Goal: Task Accomplishment & Management: Use online tool/utility

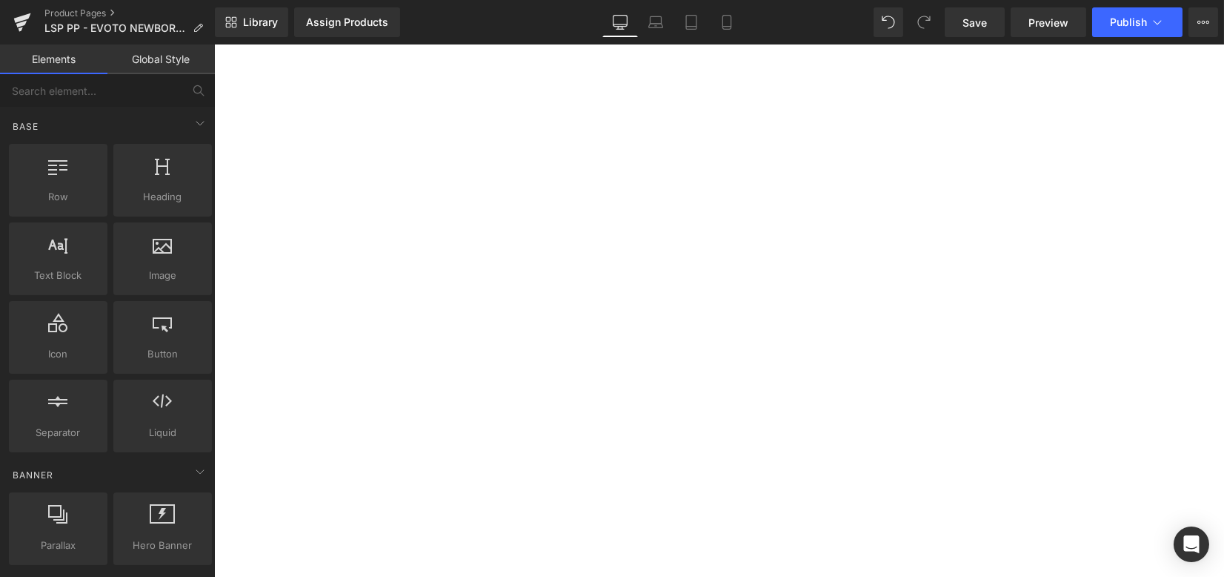
click at [245, 24] on span "Library" at bounding box center [260, 22] width 35 height 13
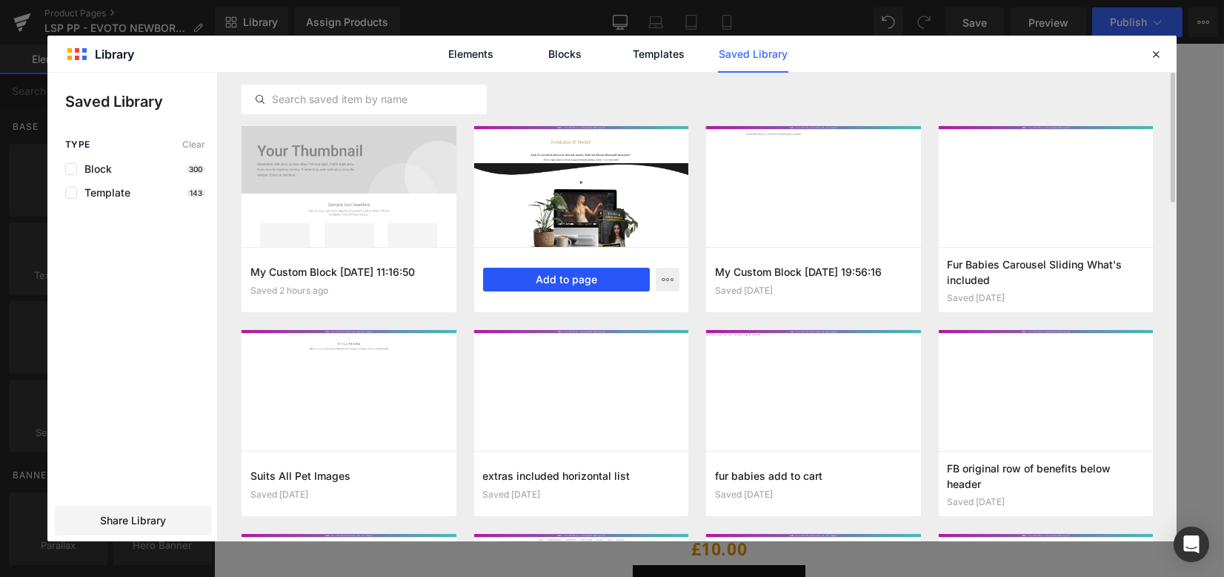
click at [561, 280] on button "Add to page" at bounding box center [566, 280] width 167 height 24
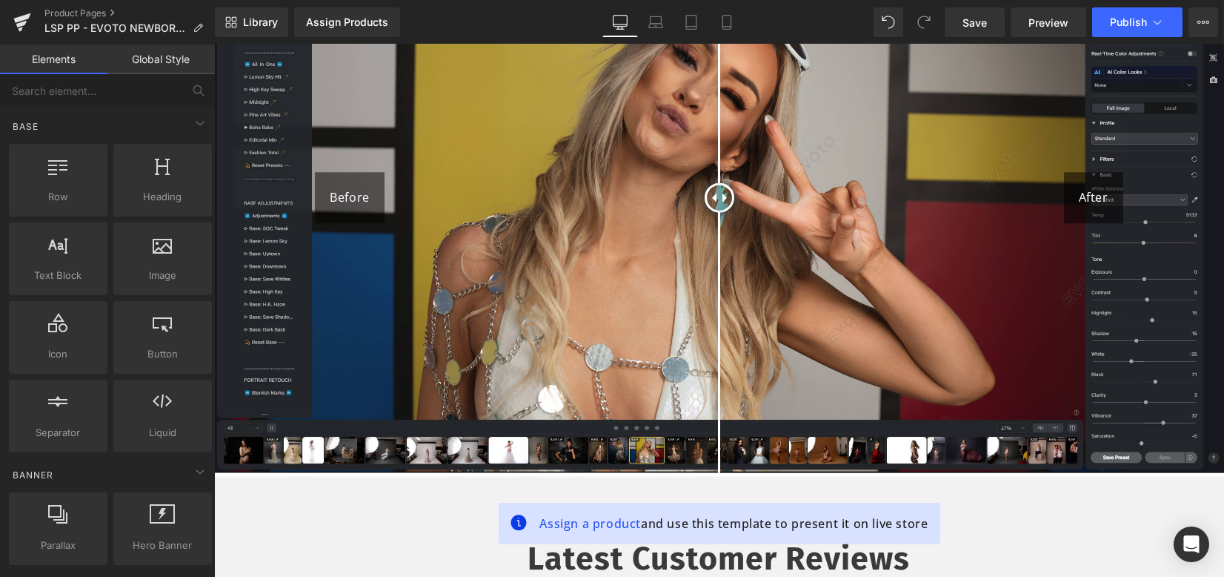
scroll to position [11358, 0]
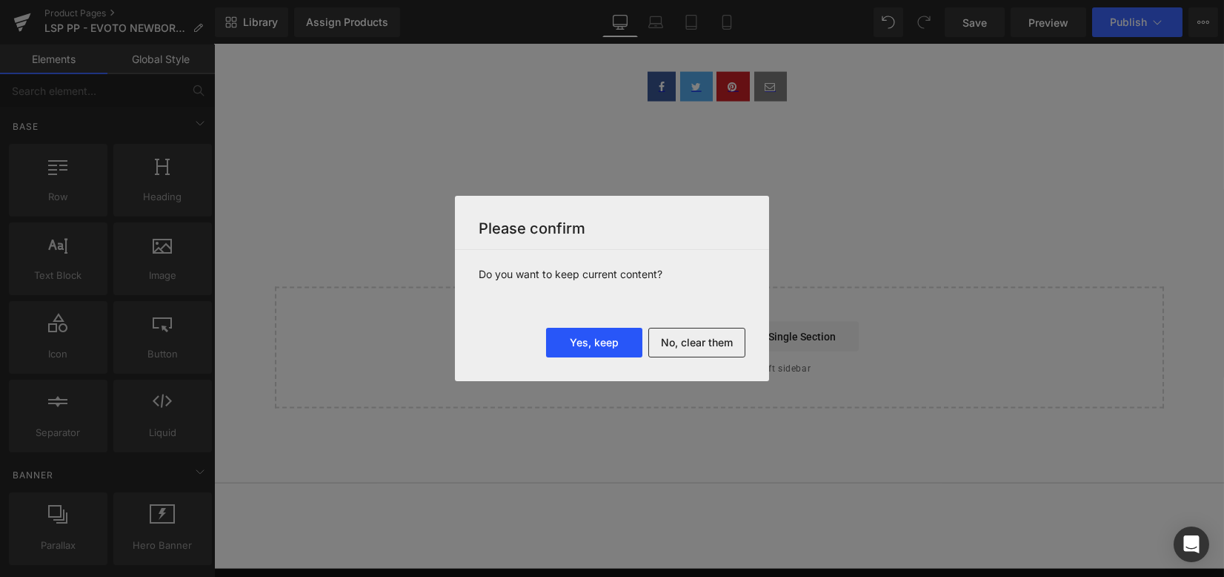
click at [0, 0] on button "Yes, keep" at bounding box center [0, 0] width 0 height 0
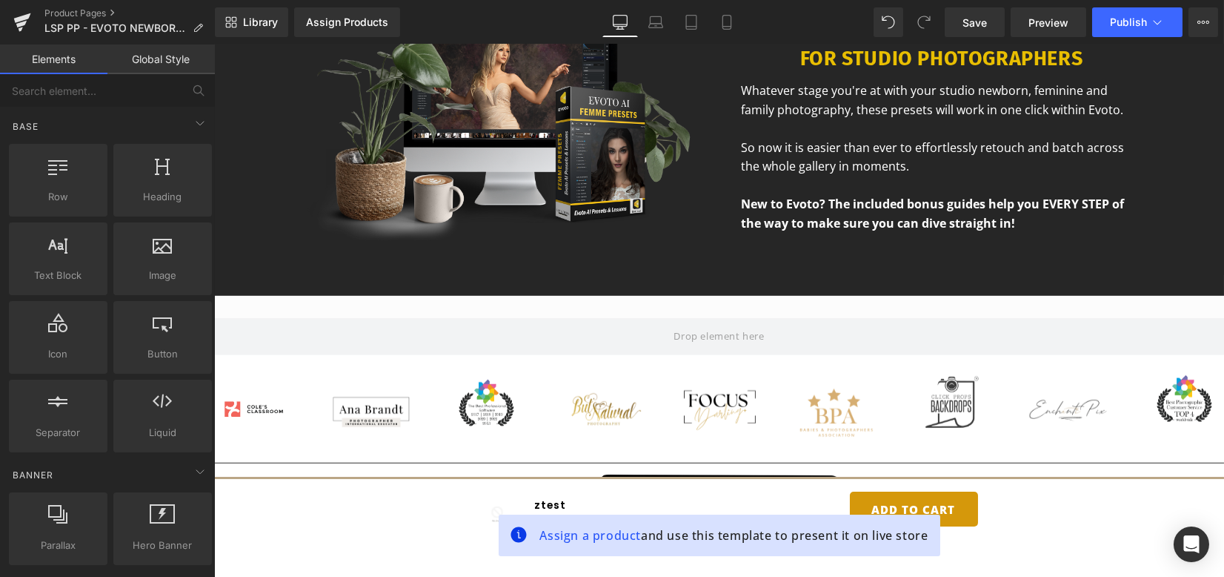
scroll to position [0, 0]
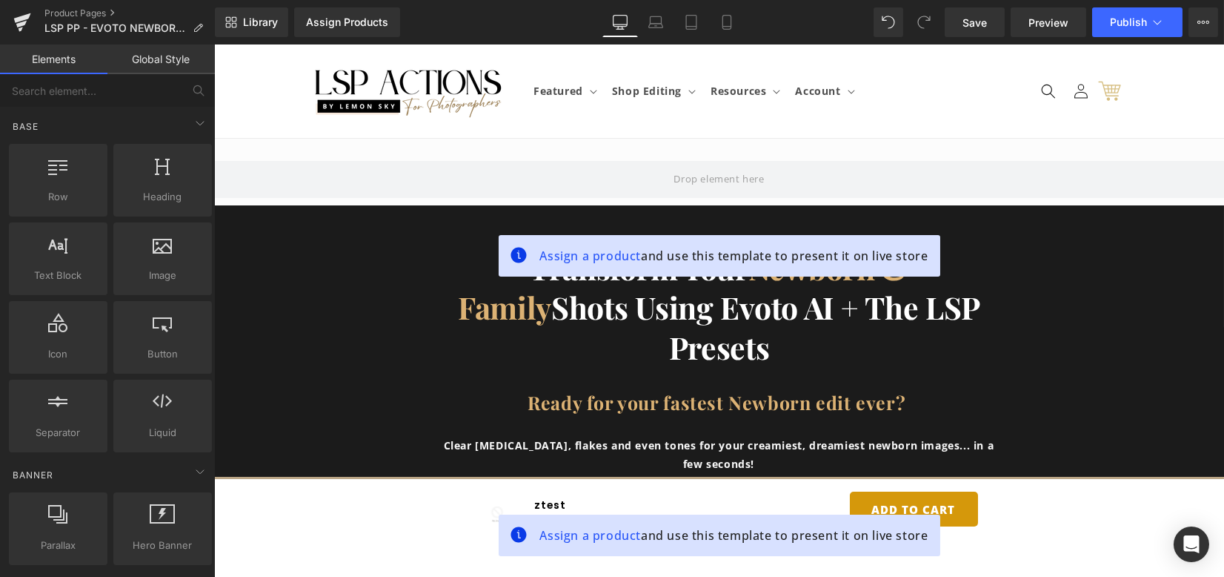
drag, startPoint x: 1215, startPoint y: 319, endPoint x: 1397, endPoint y: 87, distance: 294.6
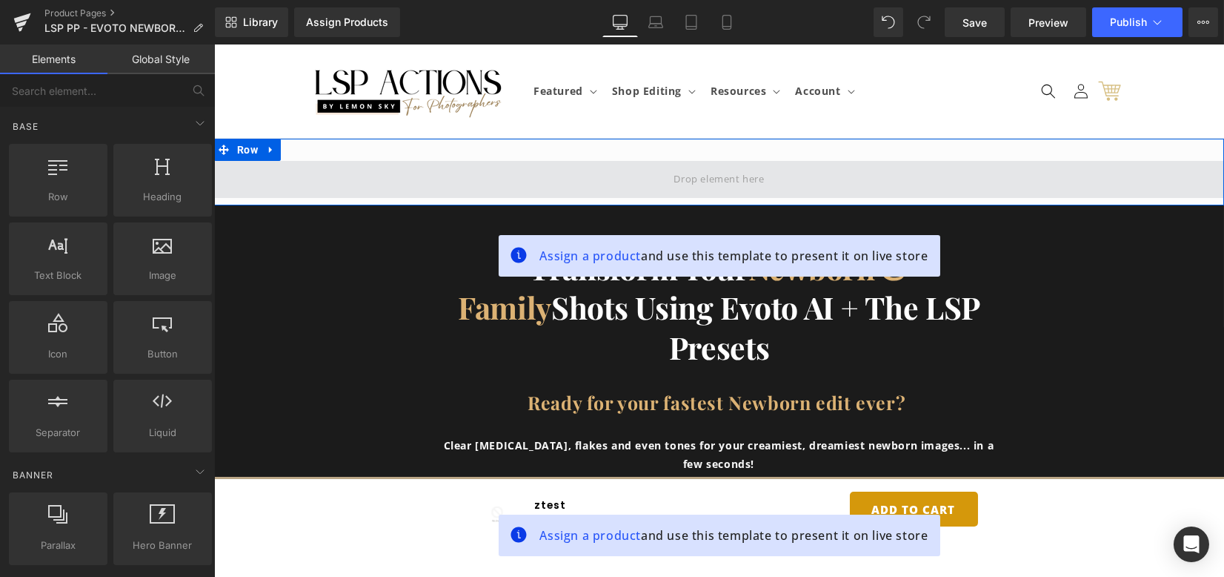
click at [728, 168] on span at bounding box center [718, 179] width 101 height 24
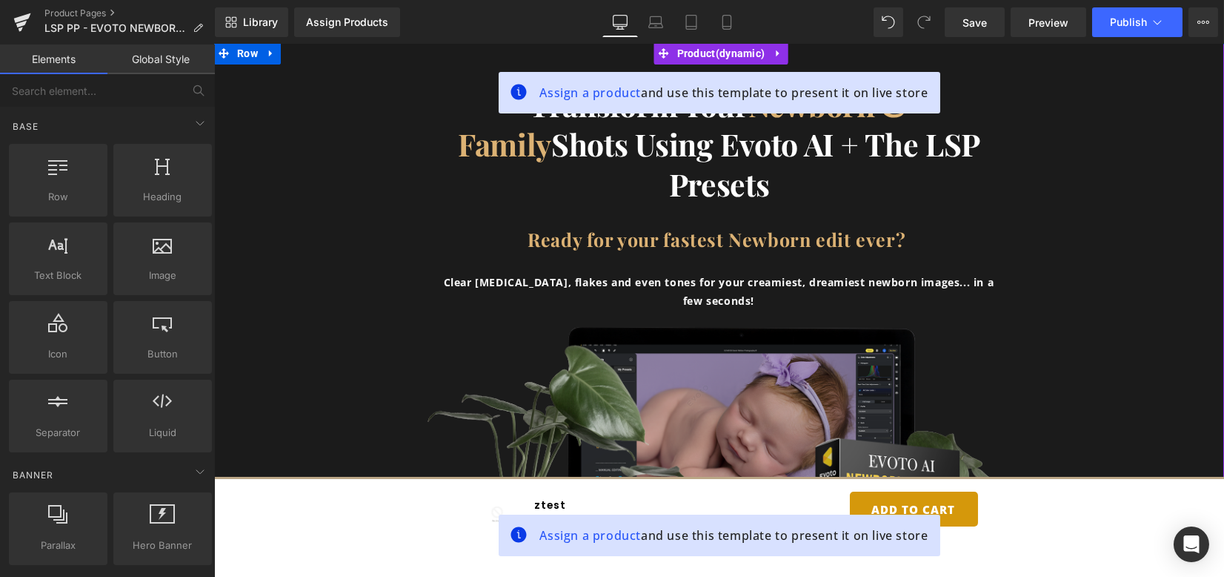
scroll to position [99, 0]
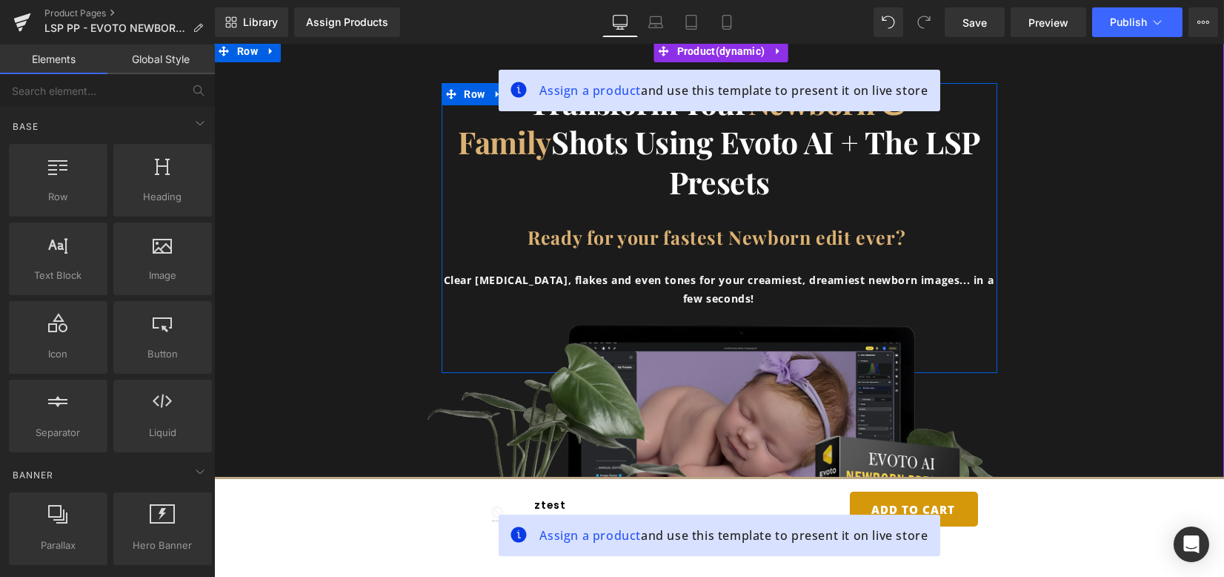
click at [882, 236] on b "Ready for your fastest Newborn edit ever?" at bounding box center [719, 237] width 383 height 24
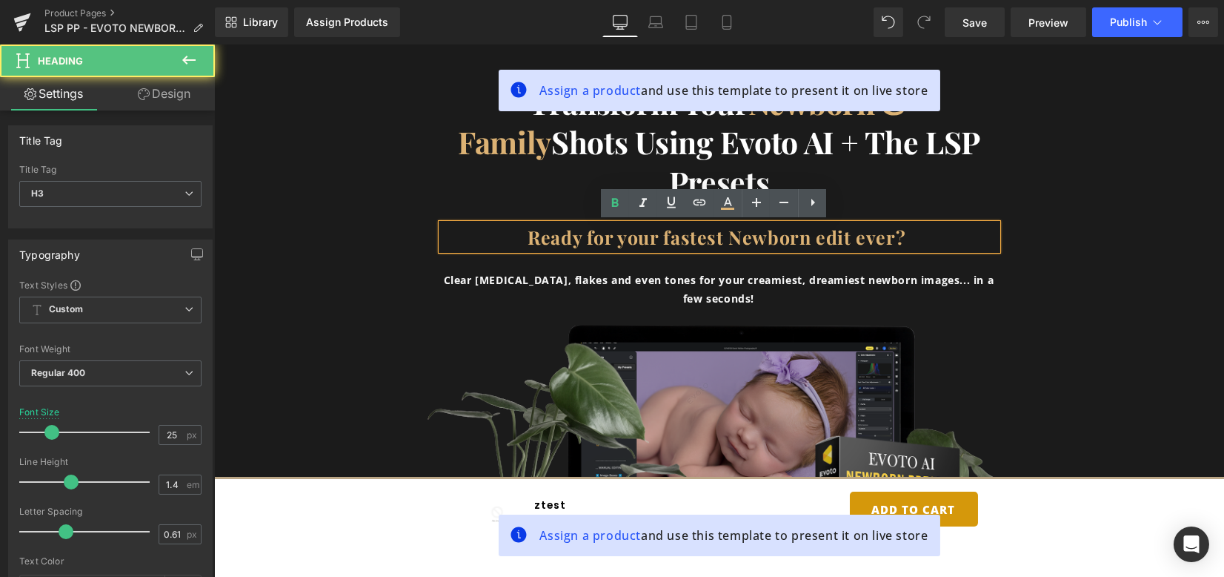
click at [894, 238] on b "Ready for your fastest Newborn edit ever?" at bounding box center [719, 237] width 383 height 24
click at [889, 241] on b "Ready for your fastest Newborn edit ever?" at bounding box center [719, 237] width 383 height 24
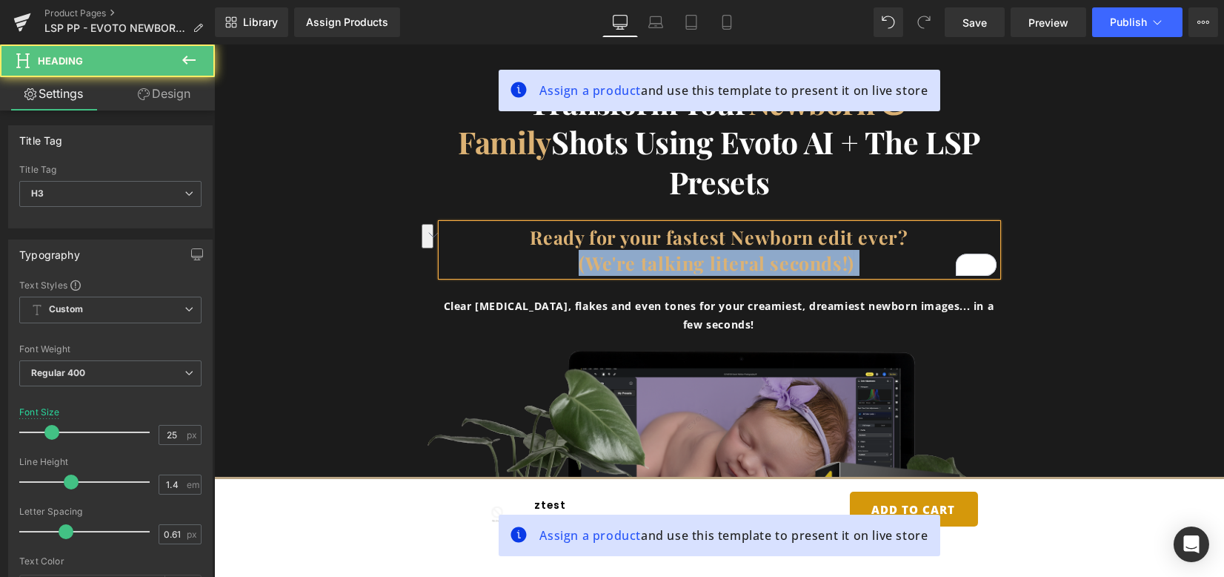
drag, startPoint x: 877, startPoint y: 268, endPoint x: 562, endPoint y: 268, distance: 315.7
click at [561, 268] on h3 "(We're talking literal seconds!)" at bounding box center [720, 263] width 556 height 26
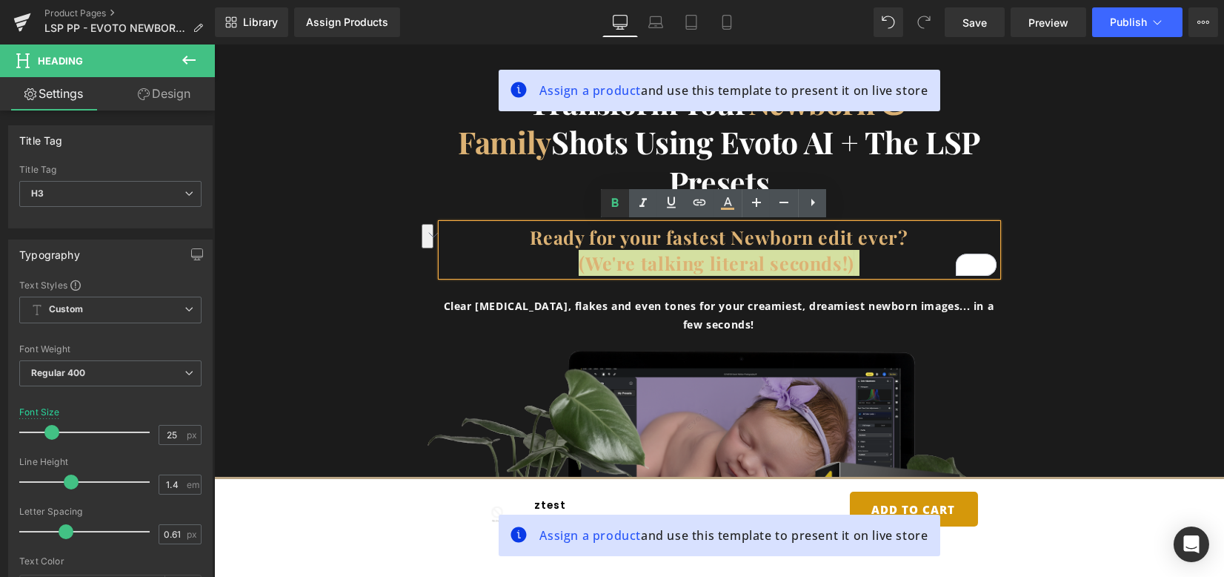
click at [0, 0] on icon at bounding box center [0, 0] width 0 height 0
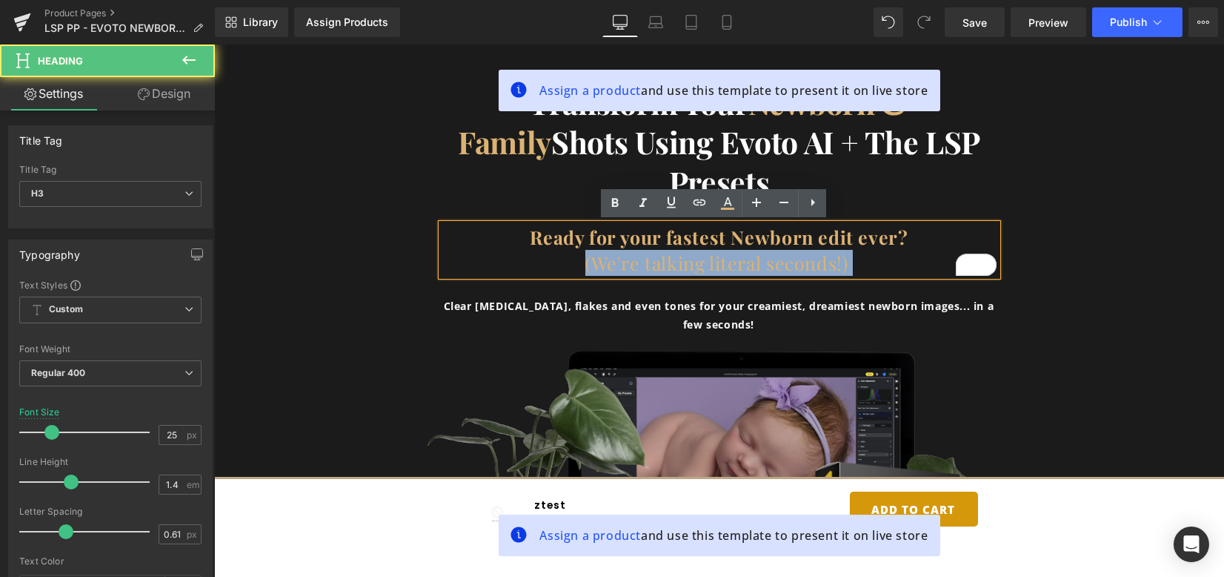
drag, startPoint x: 568, startPoint y: 262, endPoint x: 891, endPoint y: 254, distance: 323.2
click at [891, 254] on h3 "(We're talking literal seconds!)" at bounding box center [720, 263] width 556 height 26
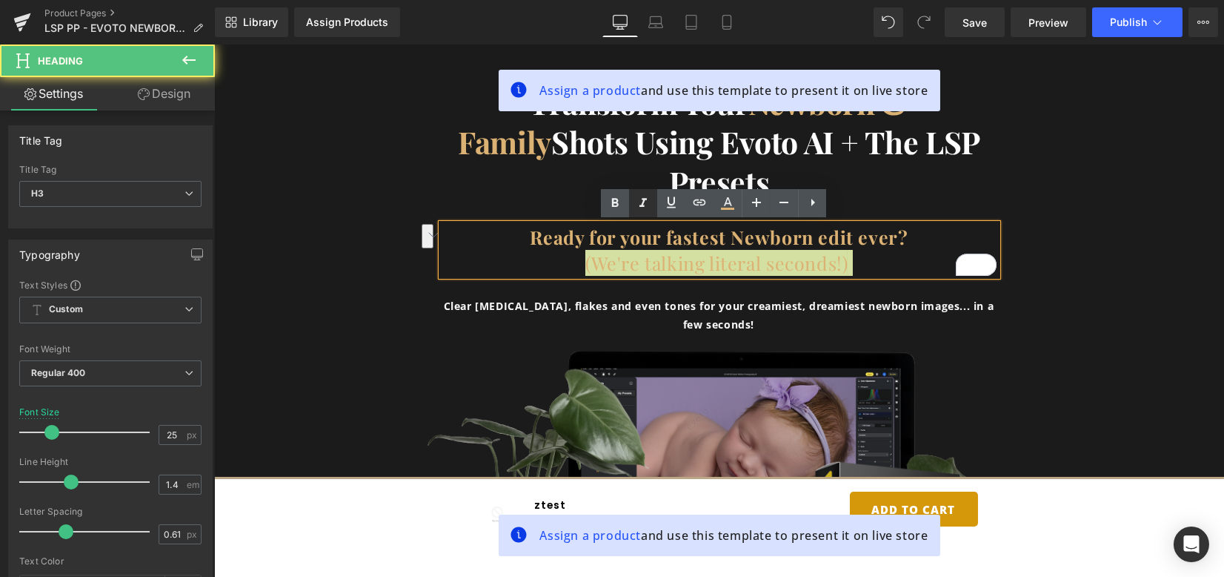
click at [642, 207] on icon at bounding box center [643, 203] width 18 height 18
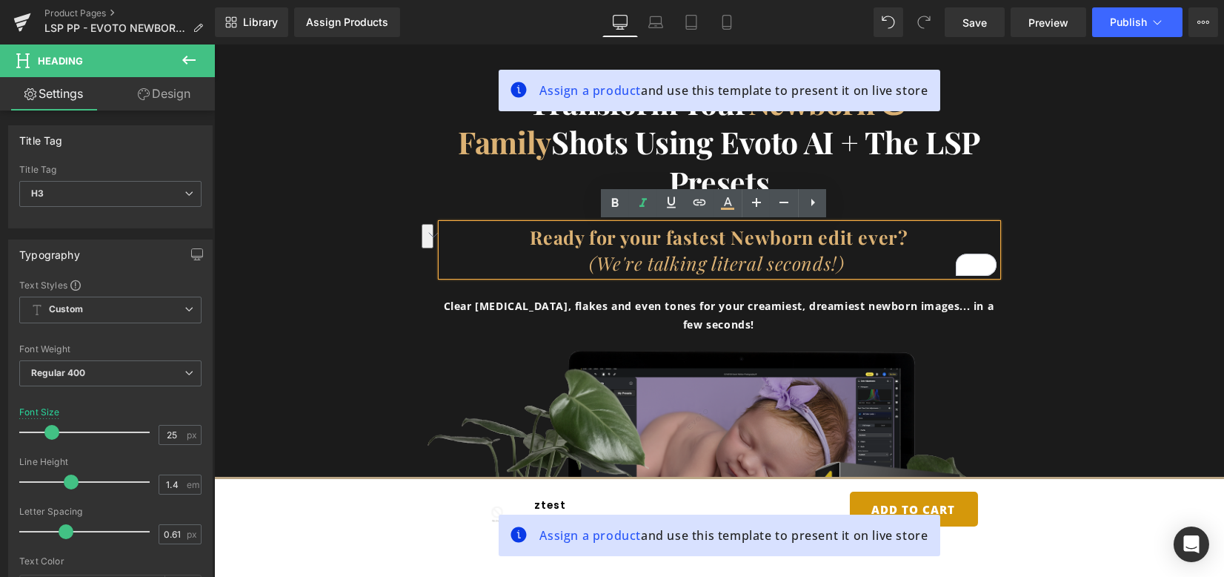
click at [1060, 205] on div "Transform your Newborn & Family Shots using evoto aI + The LSP presets Heading …" at bounding box center [719, 241] width 1010 height 316
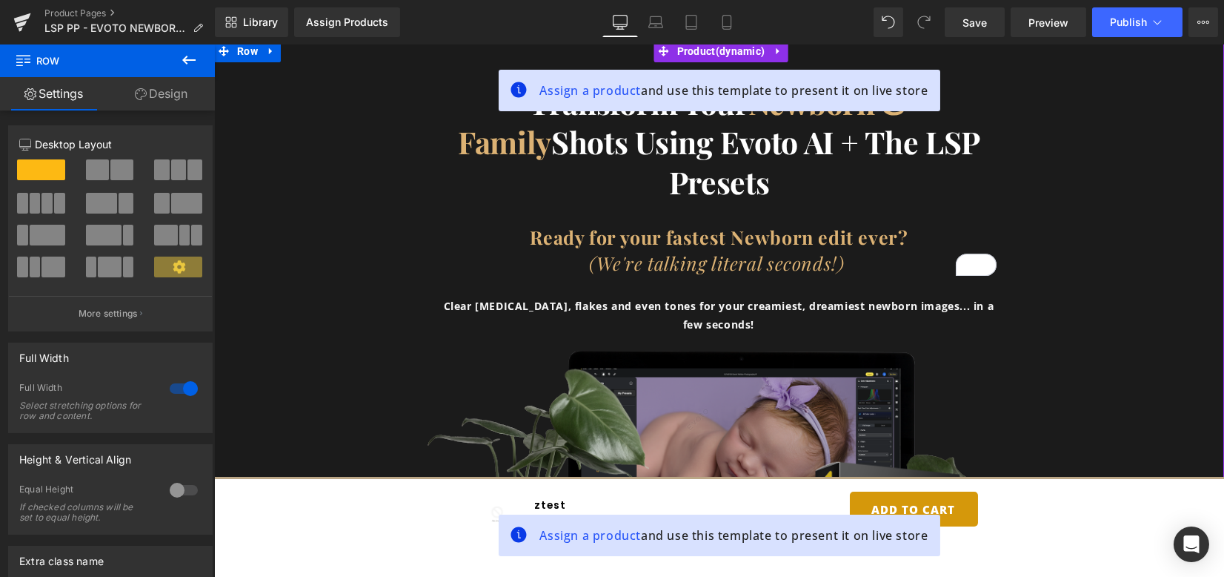
click at [912, 319] on p "Clear baby acne, flakes and even tones for your creamiest, dreamiest newborn im…" at bounding box center [719, 314] width 555 height 37
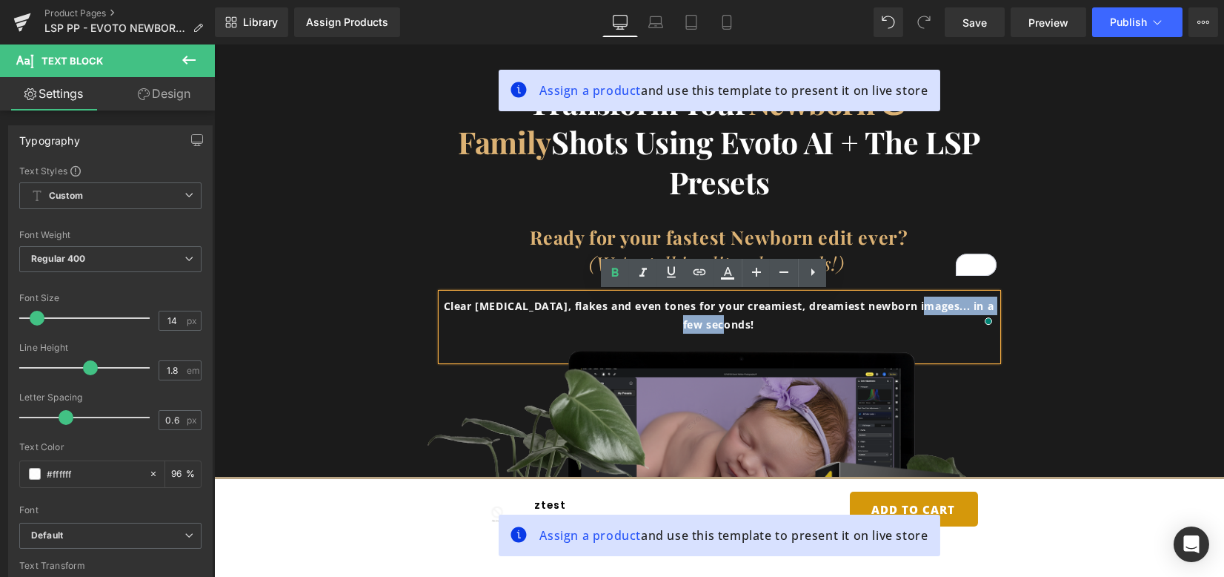
click at [925, 307] on p "Clear baby acne, flakes and even tones for your creamiest, dreamiest newborn im…" at bounding box center [719, 314] width 555 height 37
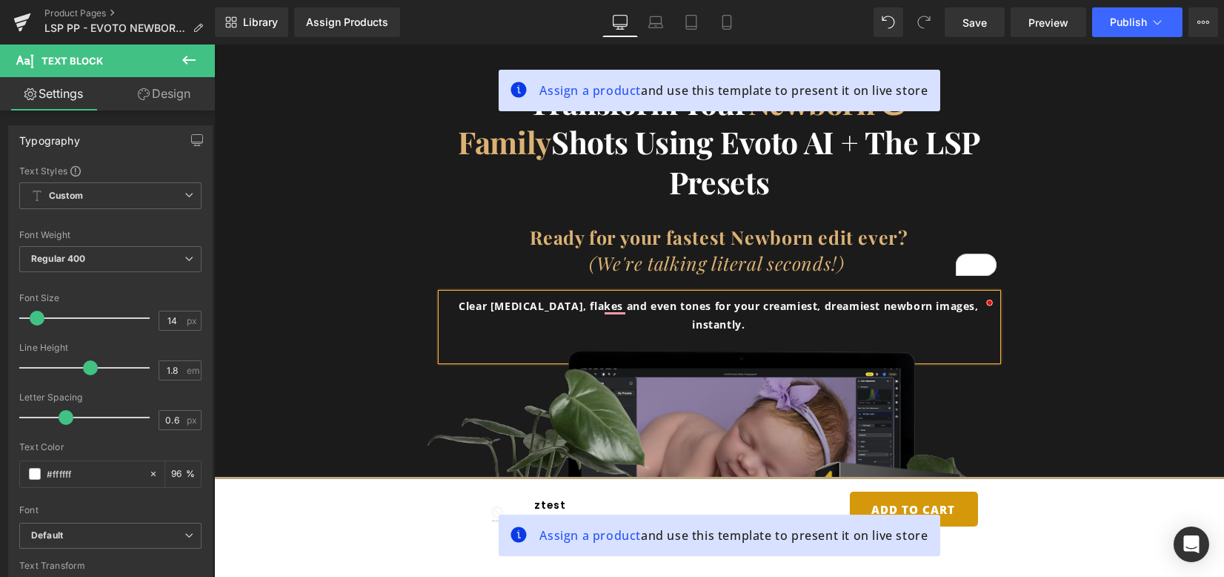
drag, startPoint x: 1162, startPoint y: 349, endPoint x: 1101, endPoint y: 274, distance: 96.4
click at [1158, 349] on div "Transform your Newborn & Family Shots using evoto aI + The LSP presets Heading …" at bounding box center [719, 241] width 1010 height 316
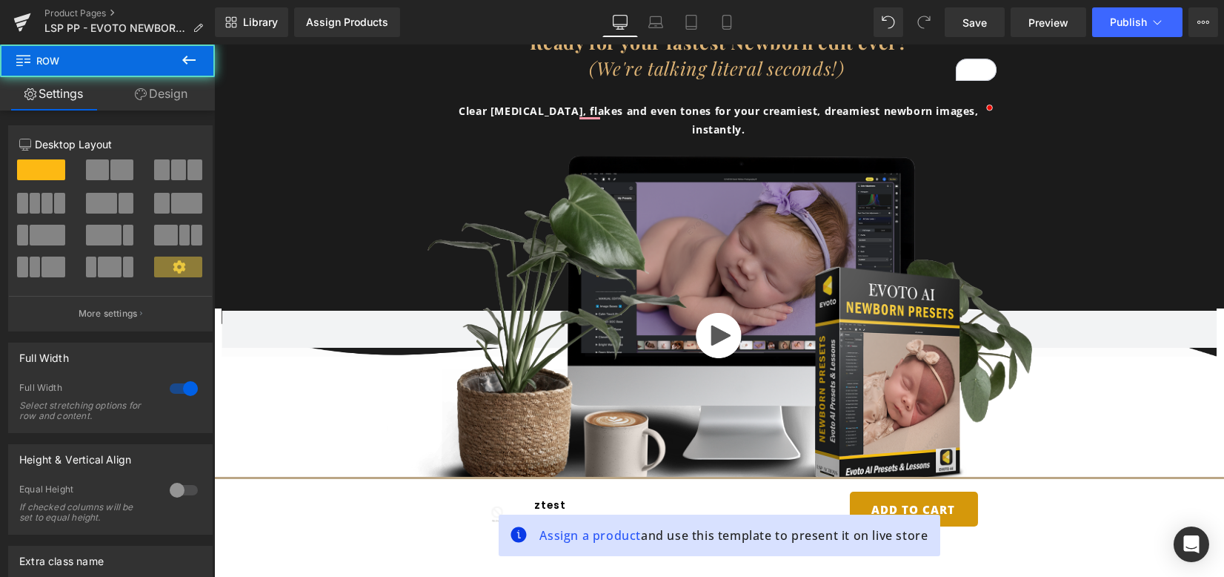
scroll to position [296, 0]
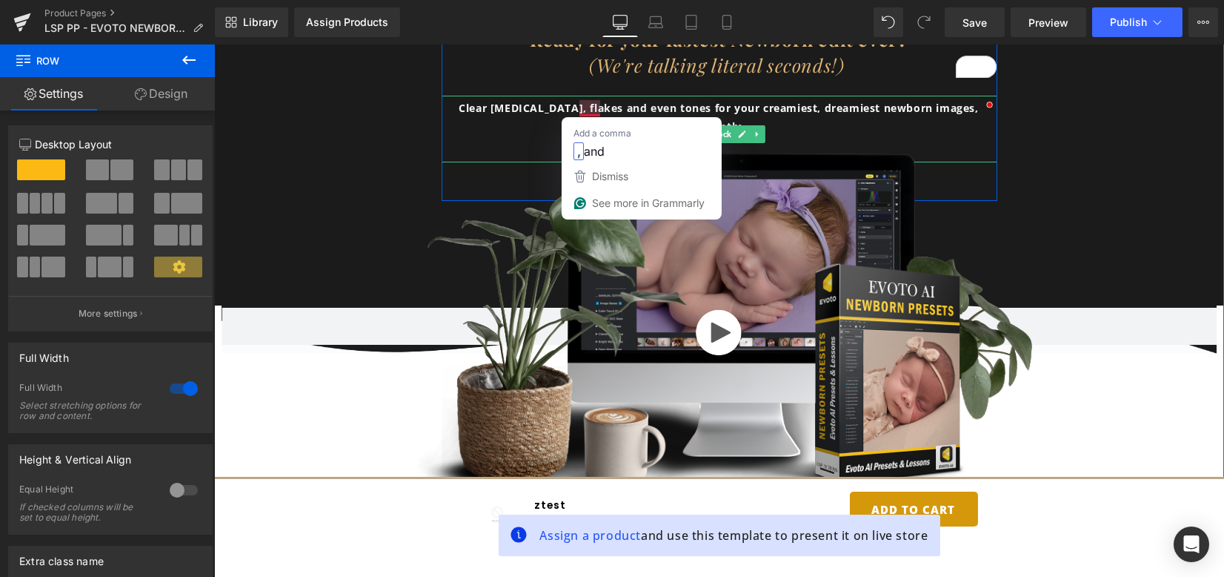
drag, startPoint x: 597, startPoint y: 107, endPoint x: 731, endPoint y: 150, distance: 141.6
click at [596, 107] on strong "Clear baby acne, flakes and even tones for your creamiest, dreamiest newborn im…" at bounding box center [718, 117] width 519 height 33
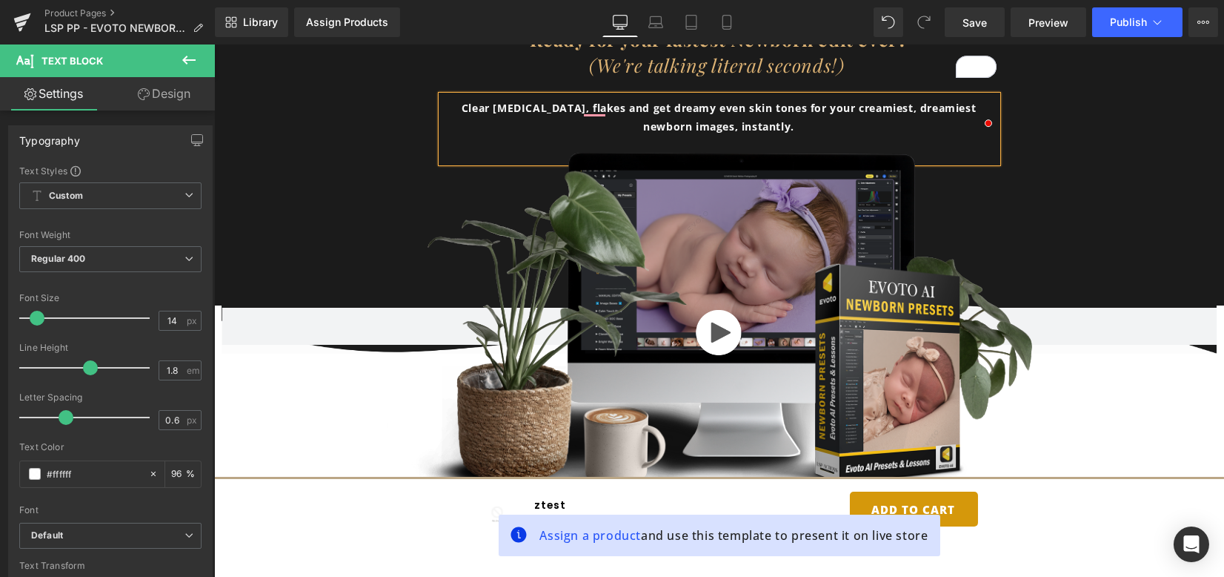
drag, startPoint x: 1100, startPoint y: 104, endPoint x: 1063, endPoint y: 106, distance: 37.1
click at [1100, 104] on div "Transform your Newborn & Family Shots using evoto aI + The LSP presets Heading …" at bounding box center [719, 43] width 1010 height 316
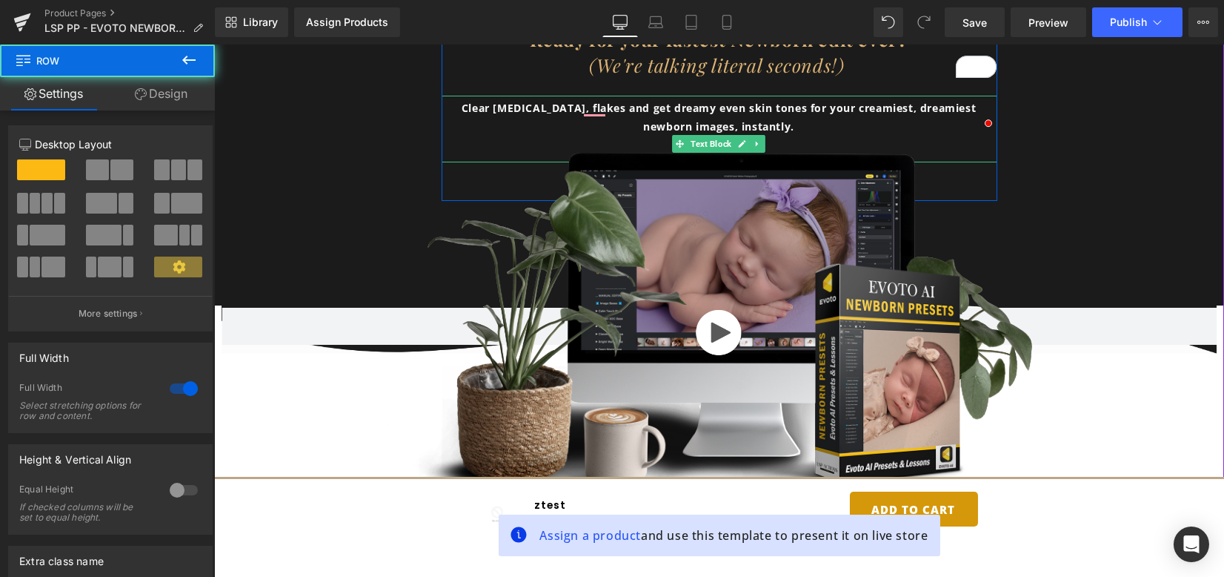
click at [880, 104] on strong "Clear baby acne, flakes and get dreamy even skin tones for your creamiest, drea…" at bounding box center [719, 117] width 514 height 33
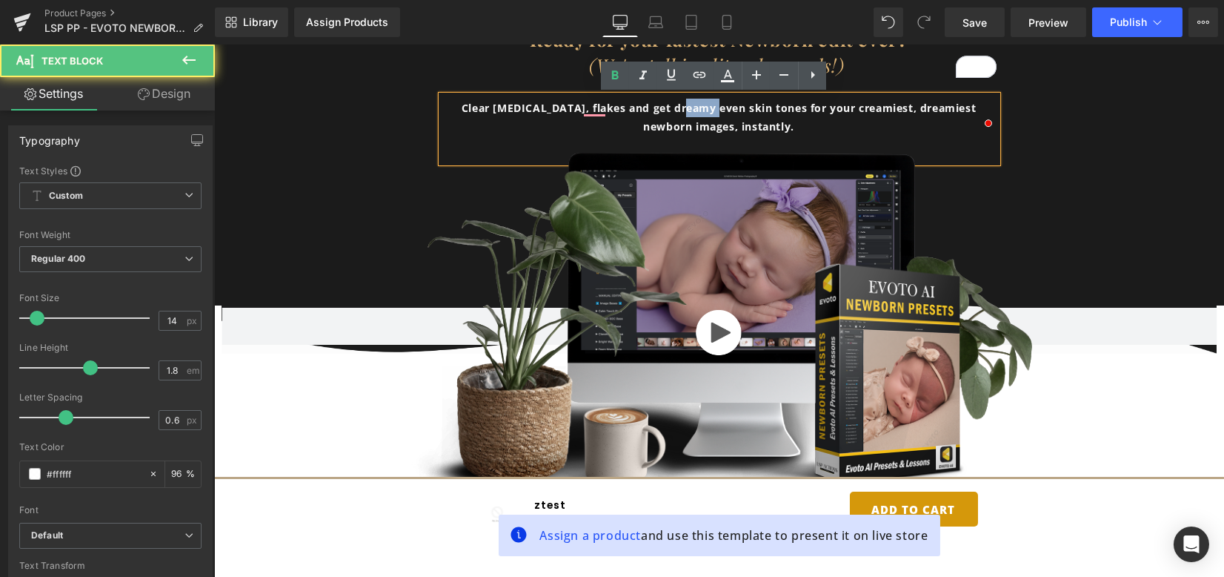
drag, startPoint x: 701, startPoint y: 113, endPoint x: 668, endPoint y: 112, distance: 33.4
click at [668, 112] on strong "Clear baby acne, flakes and get dreamy even skin tones for your creamiest, drea…" at bounding box center [719, 117] width 514 height 33
click at [649, 110] on strong "Clear baby acne, flakes and get dreamy even skin tones for your creamiest, drea…" at bounding box center [719, 117] width 514 height 33
click at [631, 104] on strong "Clear baby acne, flakes and get dreamy even skin tones for your creamiest, drea…" at bounding box center [719, 117] width 514 height 33
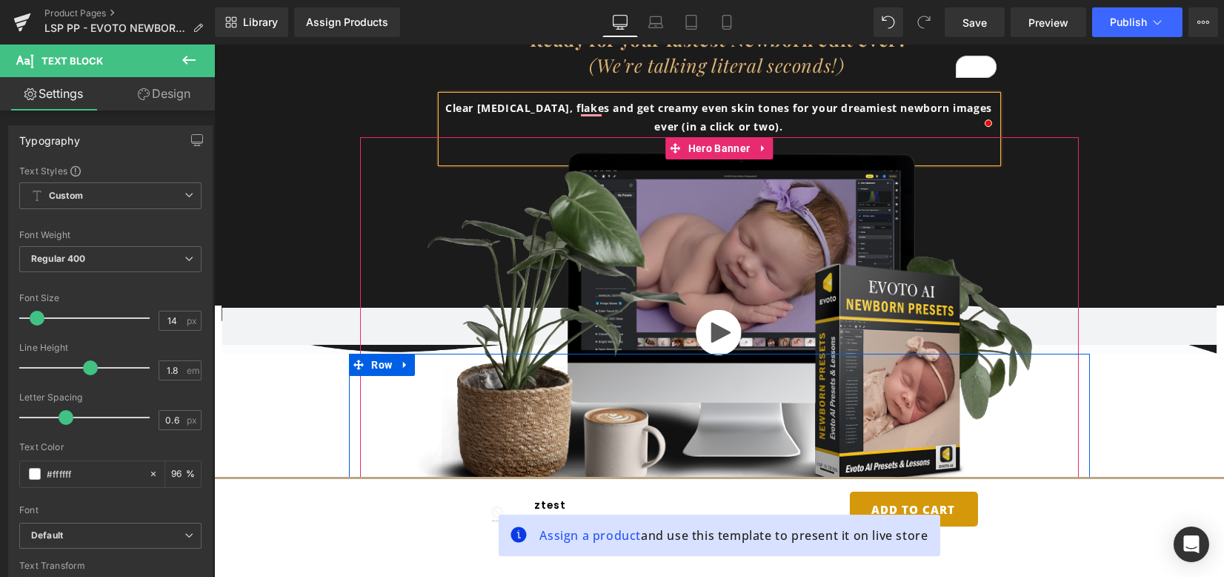
click at [1044, 184] on div "Video Popup" at bounding box center [719, 328] width 719 height 383
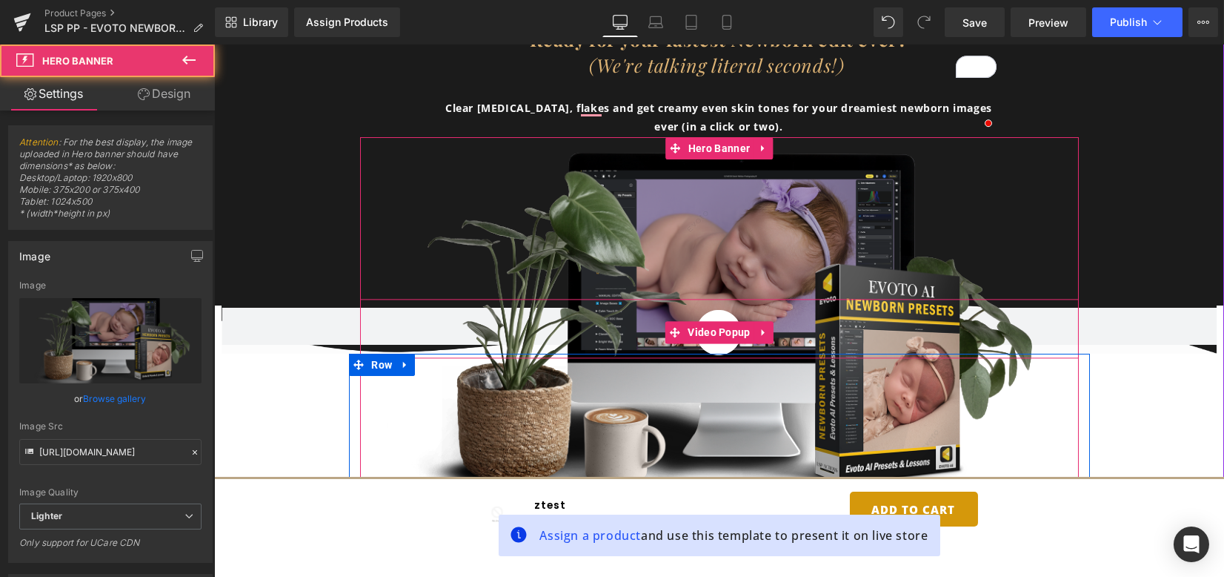
click at [710, 328] on span "Video Popup" at bounding box center [719, 333] width 70 height 22
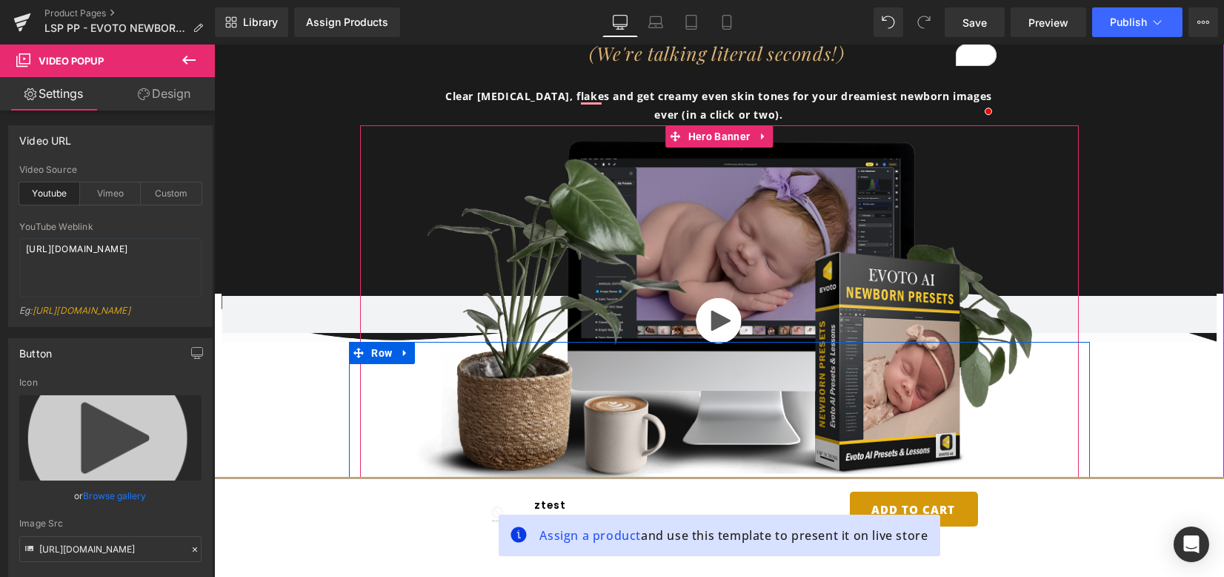
scroll to position [593, 0]
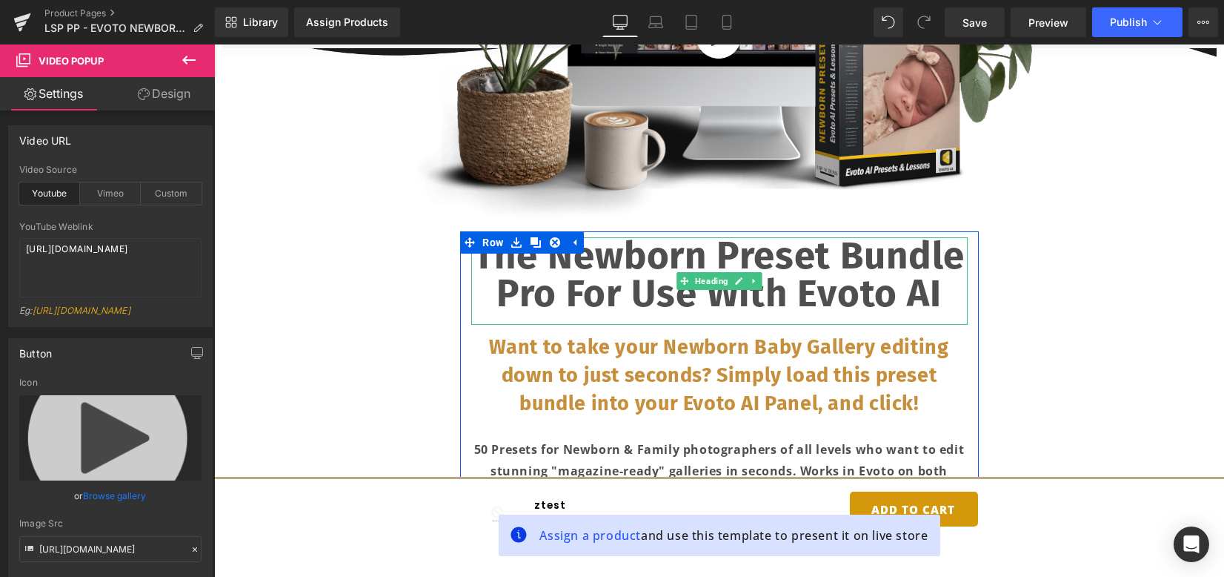
drag, startPoint x: 531, startPoint y: 257, endPoint x: 530, endPoint y: 268, distance: 11.2
click at [531, 257] on span "The Newborn Preset bundle Pro for use with Evoto AI" at bounding box center [720, 275] width 492 height 84
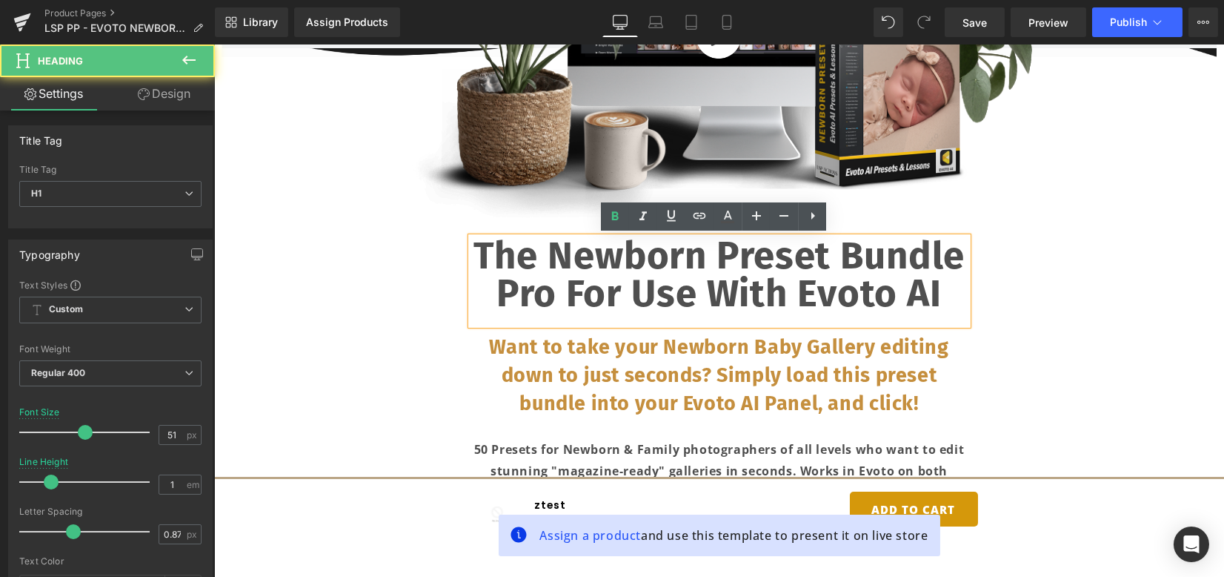
click at [542, 261] on span "The Newborn Preset bundle Pro for use with Evoto AI" at bounding box center [720, 275] width 492 height 84
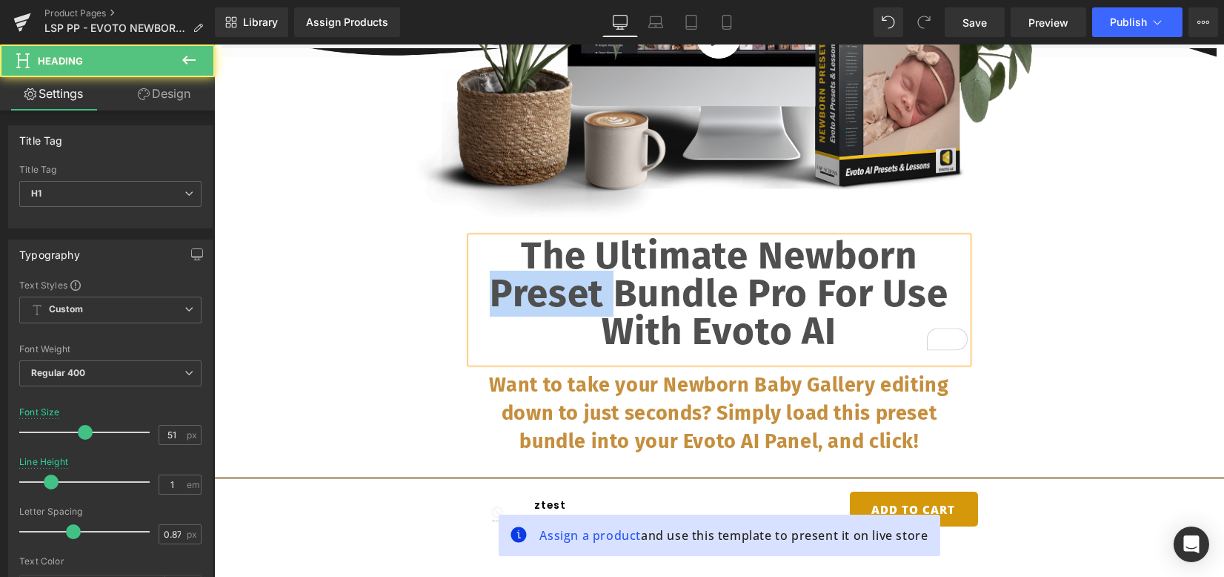
drag, startPoint x: 603, startPoint y: 286, endPoint x: 481, endPoint y: 288, distance: 122.3
click at [481, 288] on h1 "The Ultimate Newborn Preset bundle Pro for use with Evoto AI" at bounding box center [719, 293] width 497 height 113
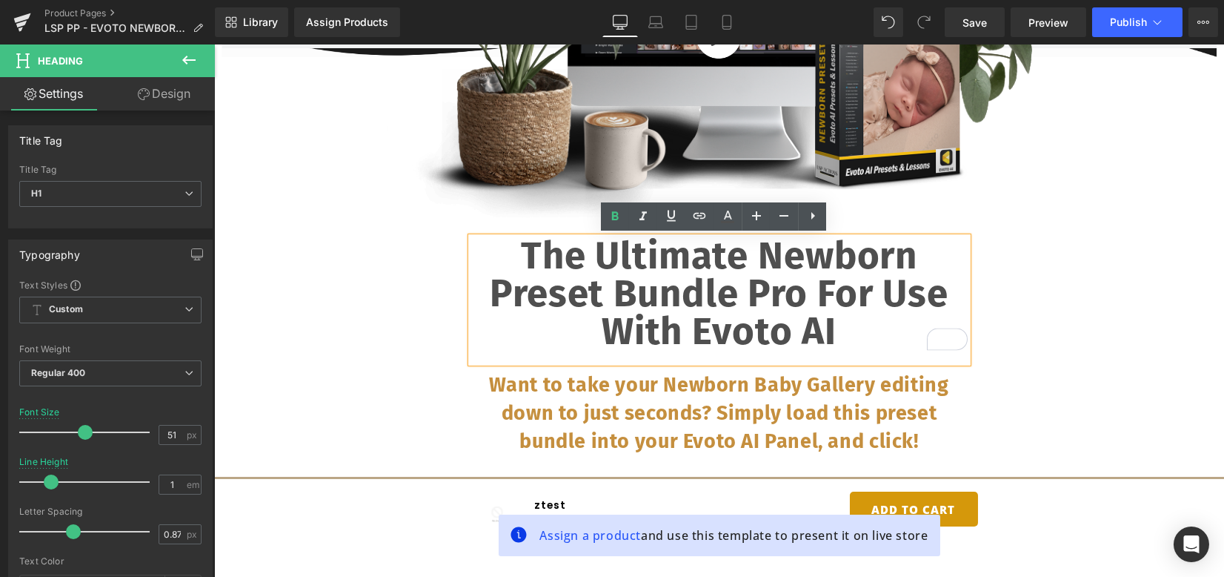
click at [689, 277] on span "The Ultimate Newborn Preset bundle Pro for use with Evoto AI" at bounding box center [719, 294] width 459 height 122
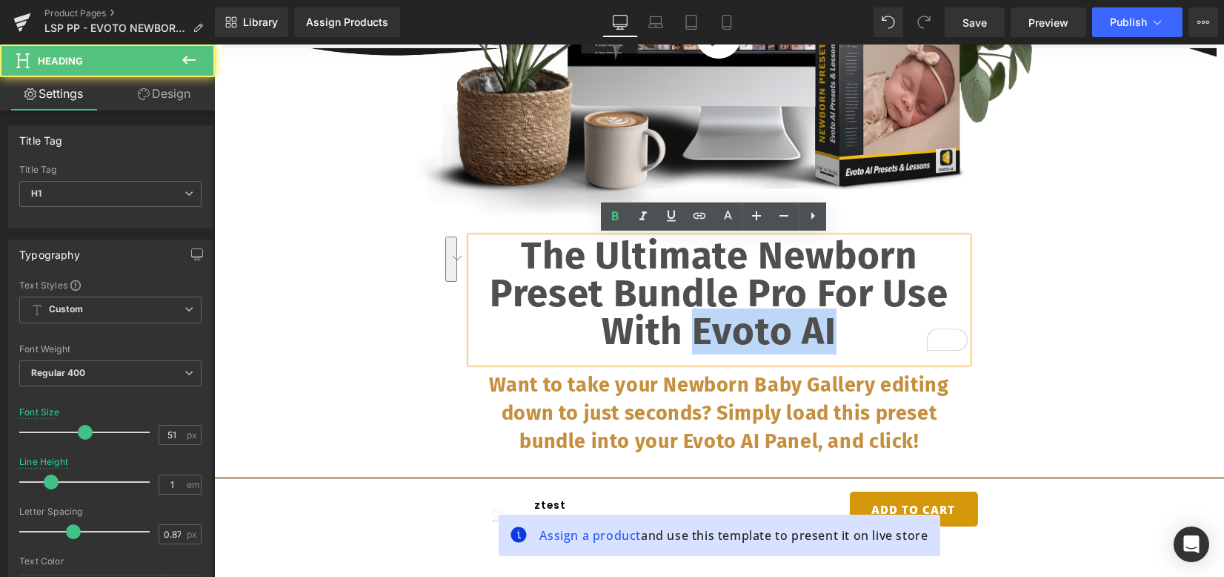
drag, startPoint x: 843, startPoint y: 327, endPoint x: 683, endPoint y: 336, distance: 159.6
click at [683, 336] on h1 "The Ultimate Newborn Preset bundle Pro for use with Evoto AI" at bounding box center [719, 293] width 497 height 113
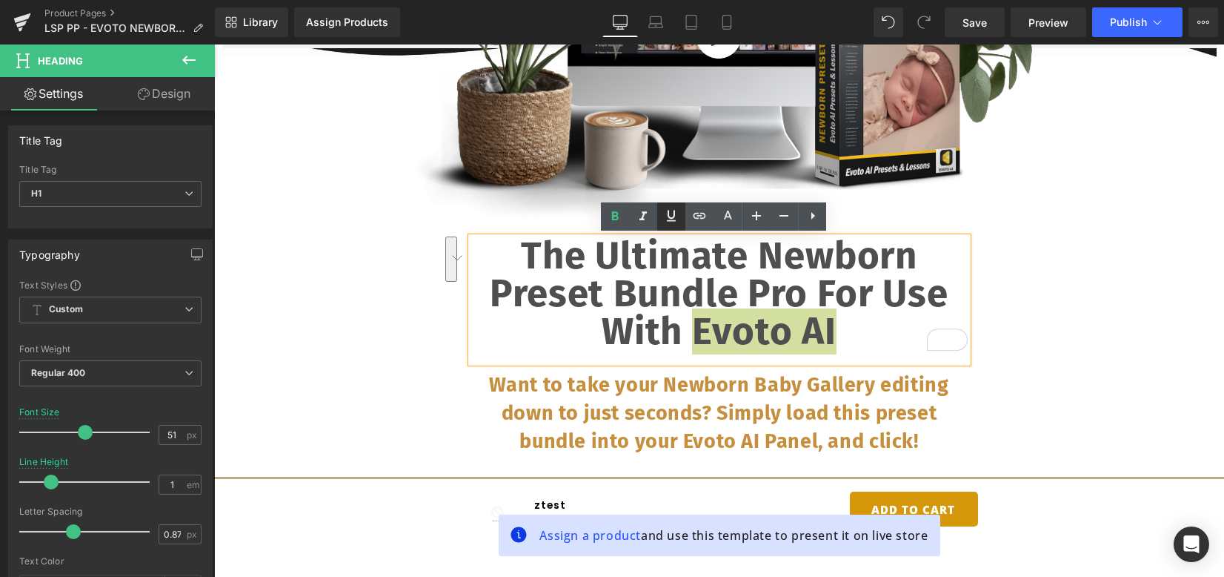
click at [0, 0] on icon at bounding box center [0, 0] width 0 height 0
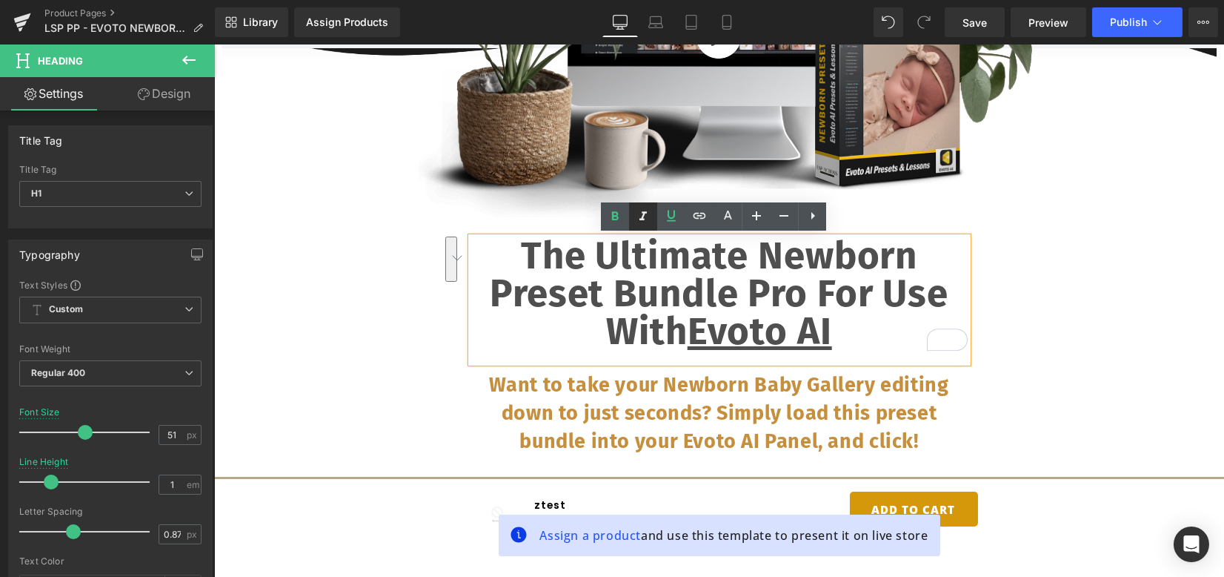
click at [655, 213] on link at bounding box center [643, 216] width 28 height 28
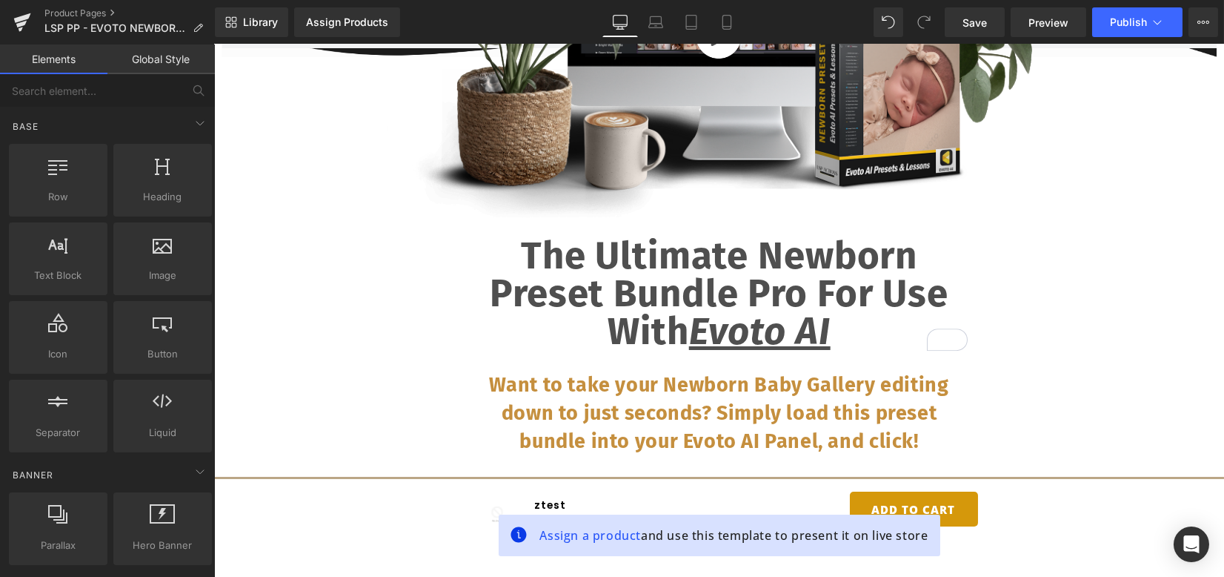
click at [799, 383] on b "Want to take your Newborn Baby Gallery editing down to just seconds? Simply loa…" at bounding box center [718, 413] width 459 height 80
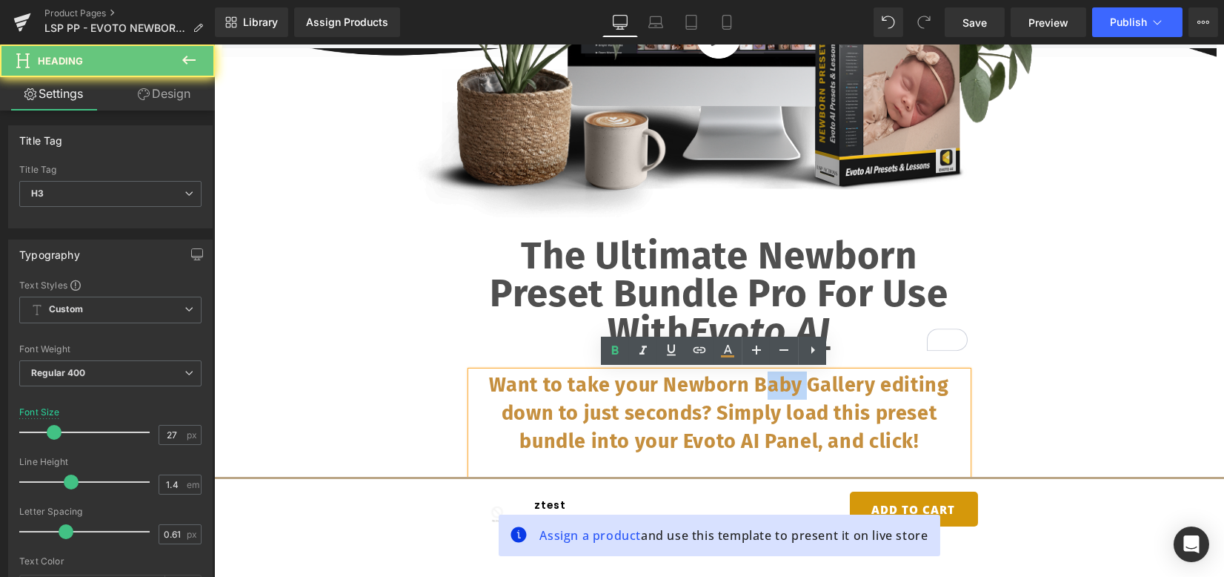
drag, startPoint x: 797, startPoint y: 388, endPoint x: 946, endPoint y: 389, distance: 148.2
click at [754, 385] on b "Want to take your Newborn Baby Gallery editing down to just seconds? Simply loa…" at bounding box center [718, 413] width 459 height 80
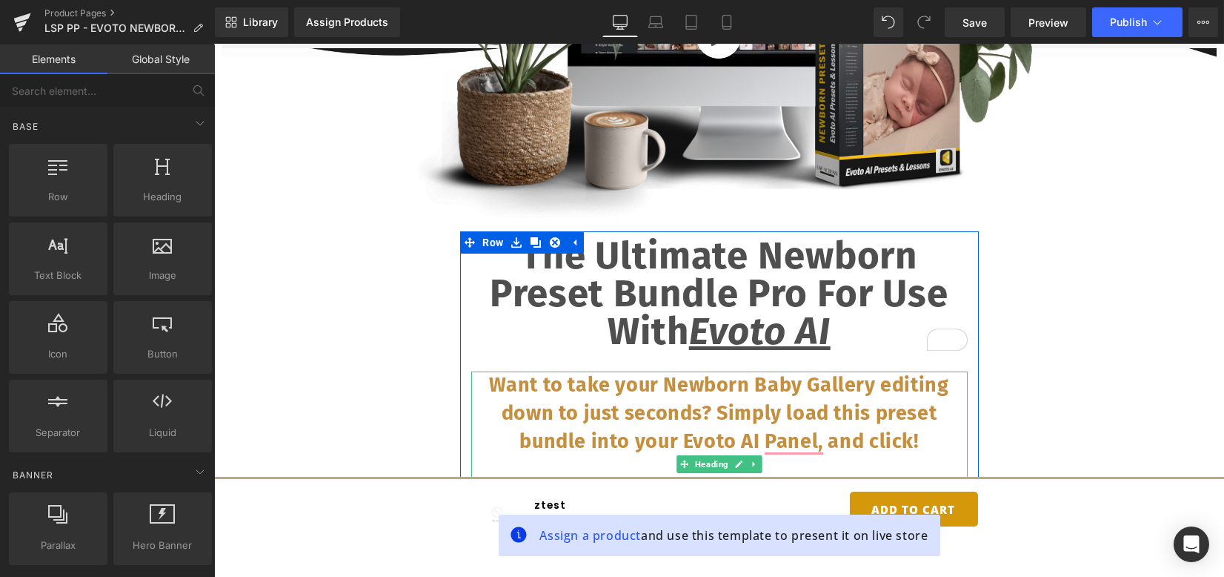
click at [740, 388] on b "Want to take your Newborn Baby Gallery editing down to just seconds? Simply loa…" at bounding box center [718, 413] width 459 height 80
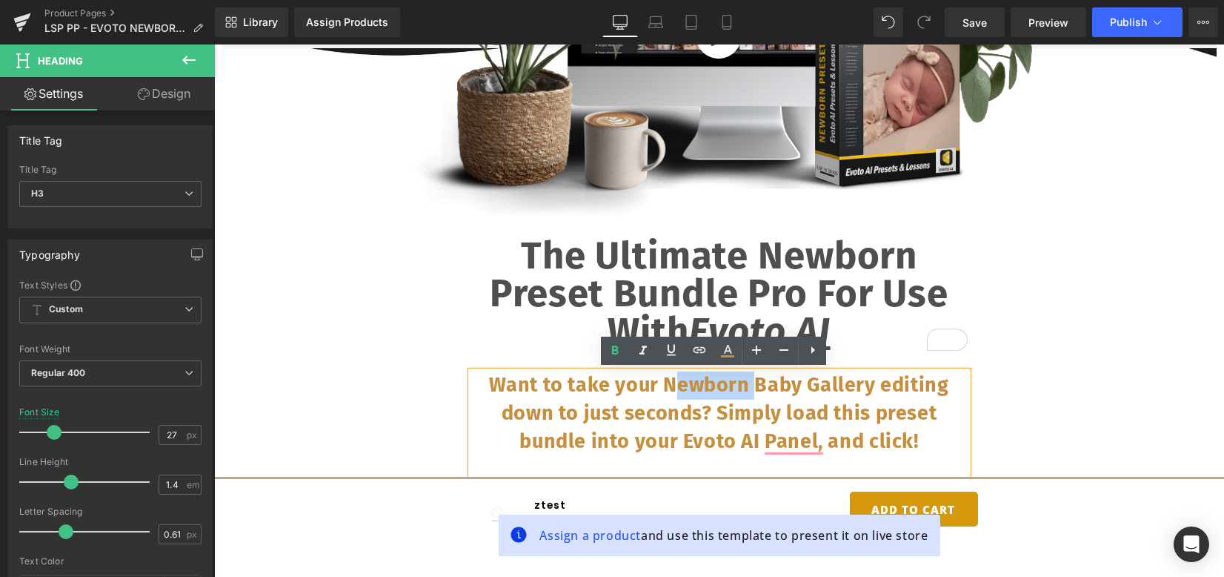
drag, startPoint x: 748, startPoint y: 383, endPoint x: 665, endPoint y: 388, distance: 83.2
click at [665, 388] on b "Want to take your Newborn Baby Gallery editing down to just seconds? Simply loa…" at bounding box center [718, 413] width 459 height 80
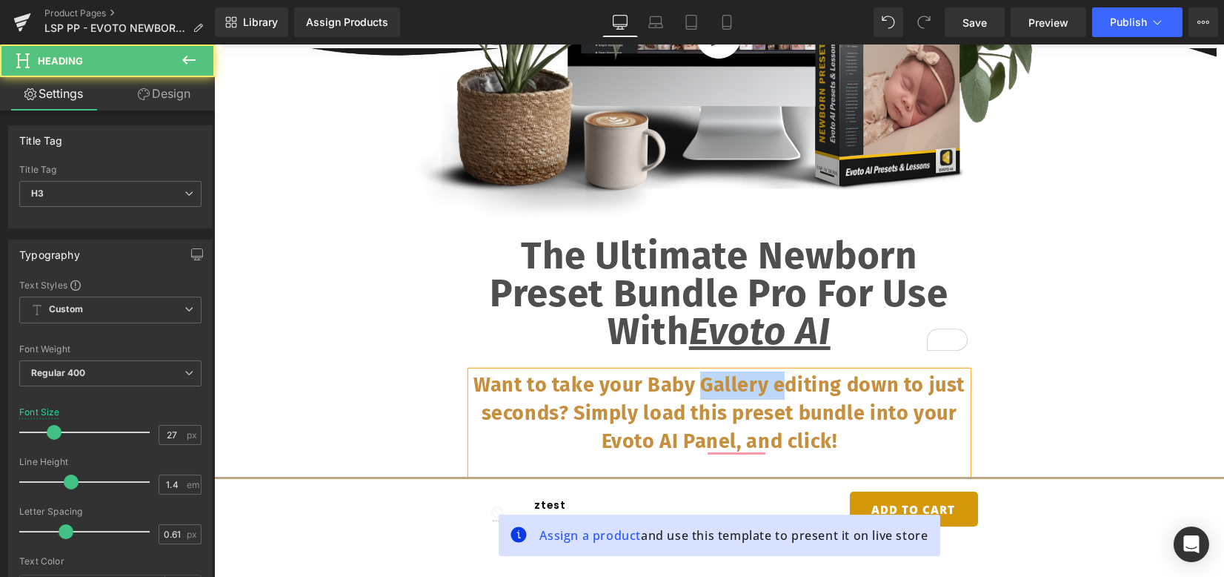
drag, startPoint x: 715, startPoint y: 386, endPoint x: 979, endPoint y: 352, distance: 266.0
click at [786, 378] on b "Want to take your Baby Gallery editing down to just seconds? Simply load this p…" at bounding box center [719, 413] width 491 height 80
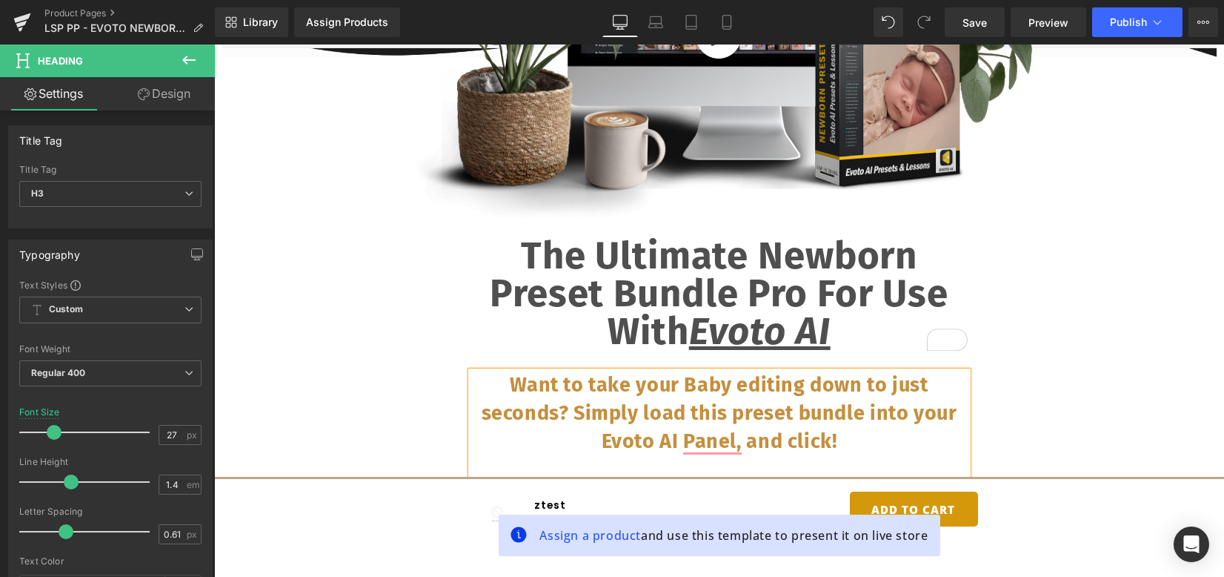
drag, startPoint x: 1057, startPoint y: 305, endPoint x: 1066, endPoint y: 302, distance: 9.4
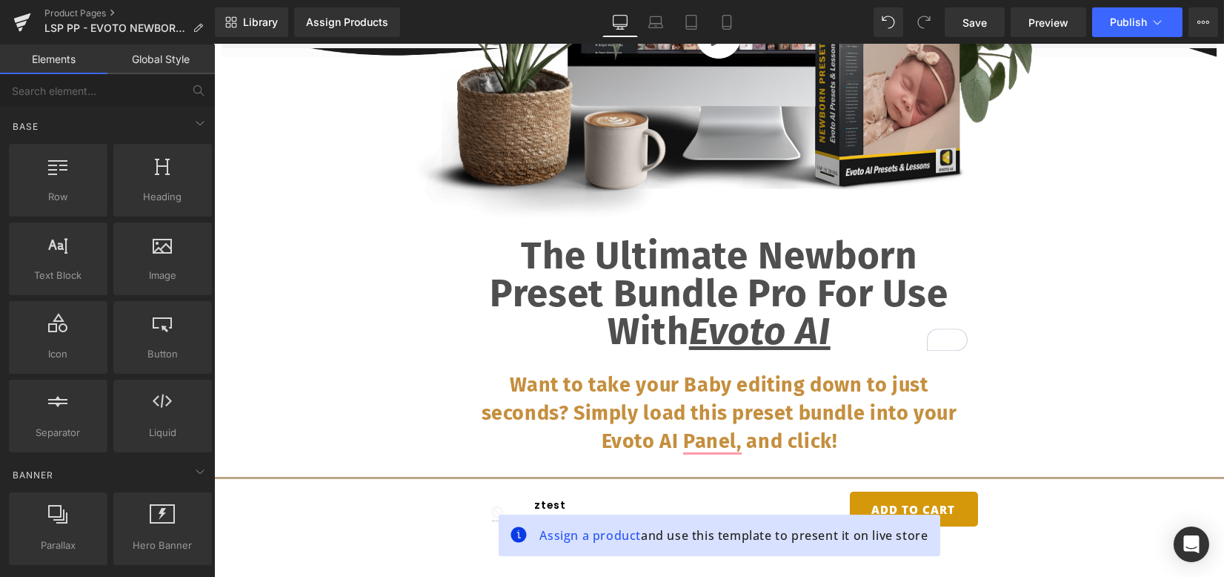
scroll to position [691, 0]
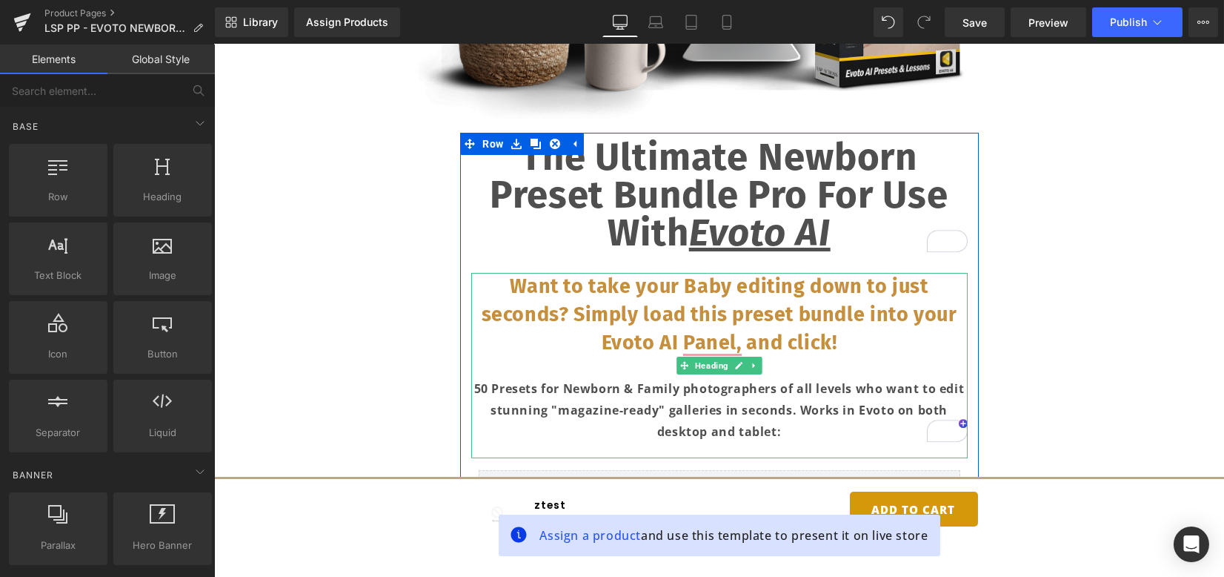
click at [588, 401] on strong "50 Presets for Newborn & Family photographers of all levels who want to edit st…" at bounding box center [719, 409] width 491 height 59
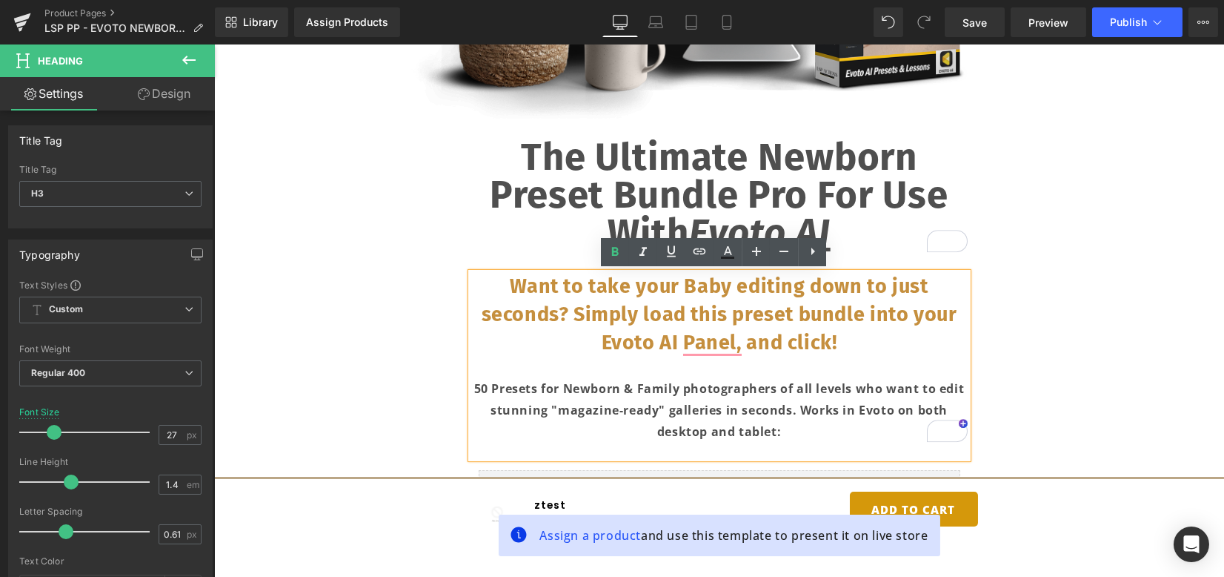
click at [658, 411] on strong "50 Presets for Newborn & Family photographers of all levels who want to edit st…" at bounding box center [719, 409] width 491 height 59
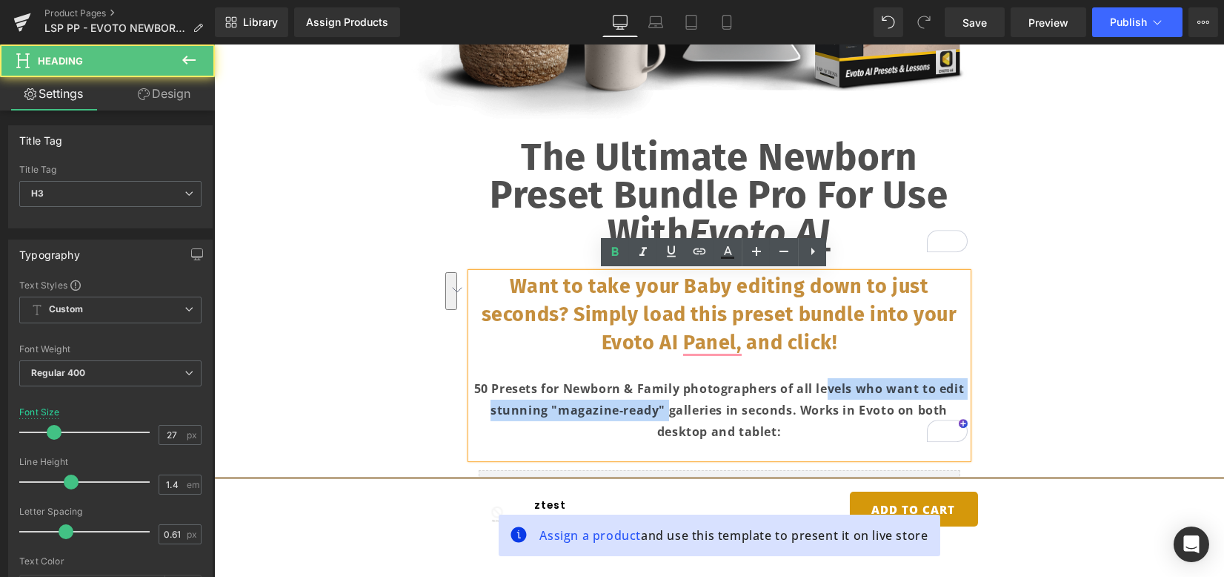
drag, startPoint x: 660, startPoint y: 412, endPoint x: 710, endPoint y: 408, distance: 49.8
click at [821, 393] on strong "50 Presets for Newborn & Family photographers of all levels who want to edit st…" at bounding box center [719, 409] width 491 height 59
click at [677, 417] on div "50 Presets for Newborn & Family photographers of all levels who want to edit st…" at bounding box center [719, 410] width 497 height 64
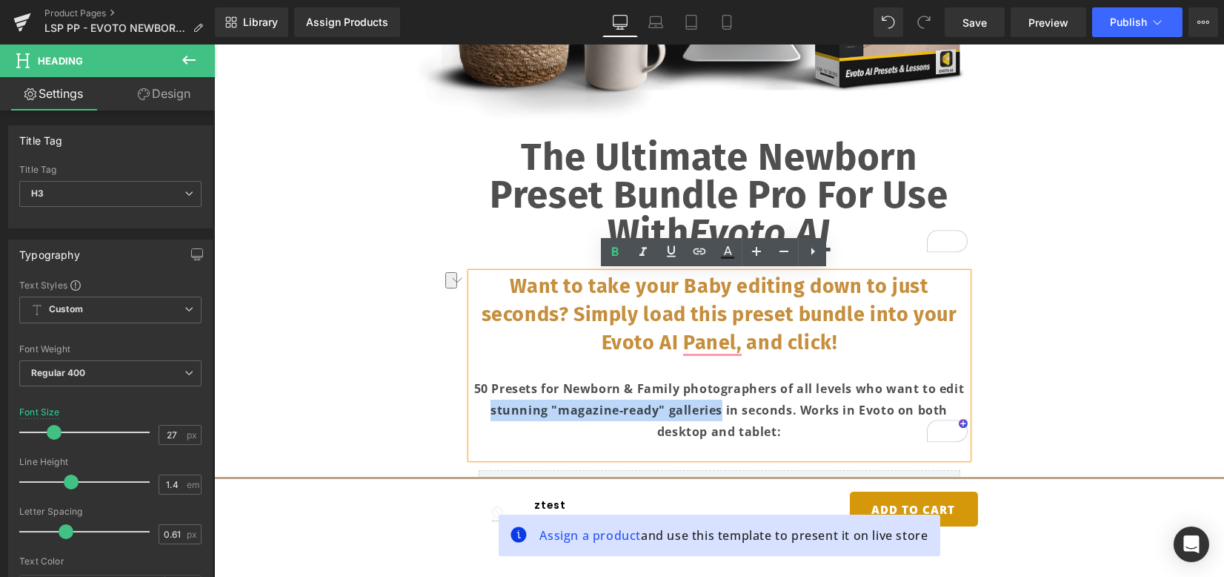
drag, startPoint x: 717, startPoint y: 411, endPoint x: 957, endPoint y: 383, distance: 241.8
click at [957, 383] on strong "50 Presets for Newborn & Family photographers of all levels who want to edit st…" at bounding box center [719, 409] width 491 height 59
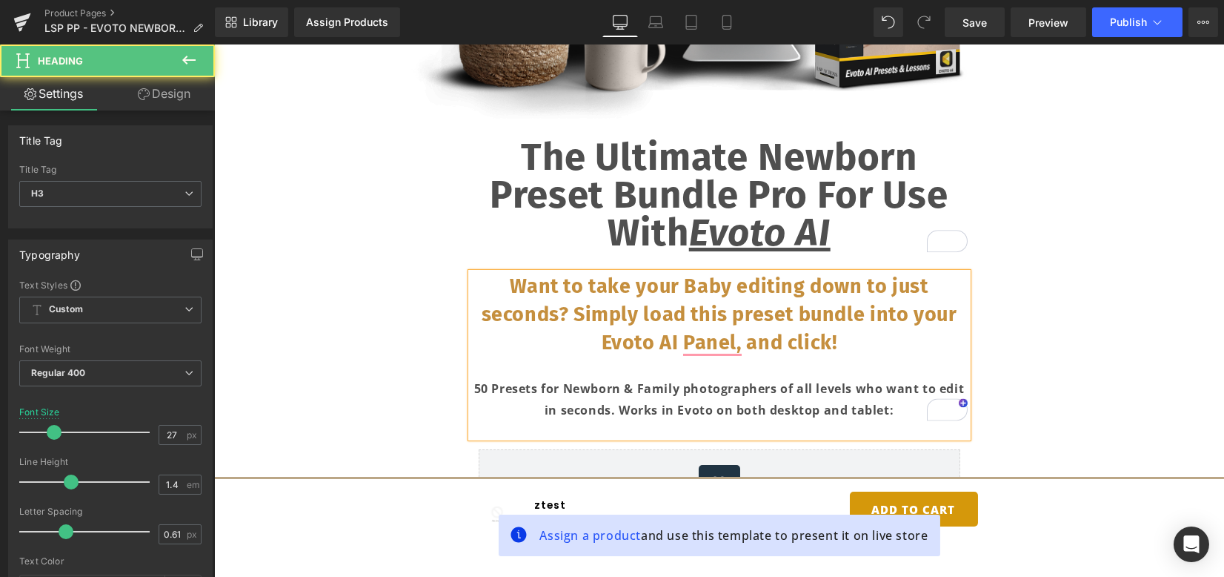
click at [953, 382] on strong "50 Presets for Newborn & Family photographers of all levels who want to edit in…" at bounding box center [719, 399] width 491 height 38
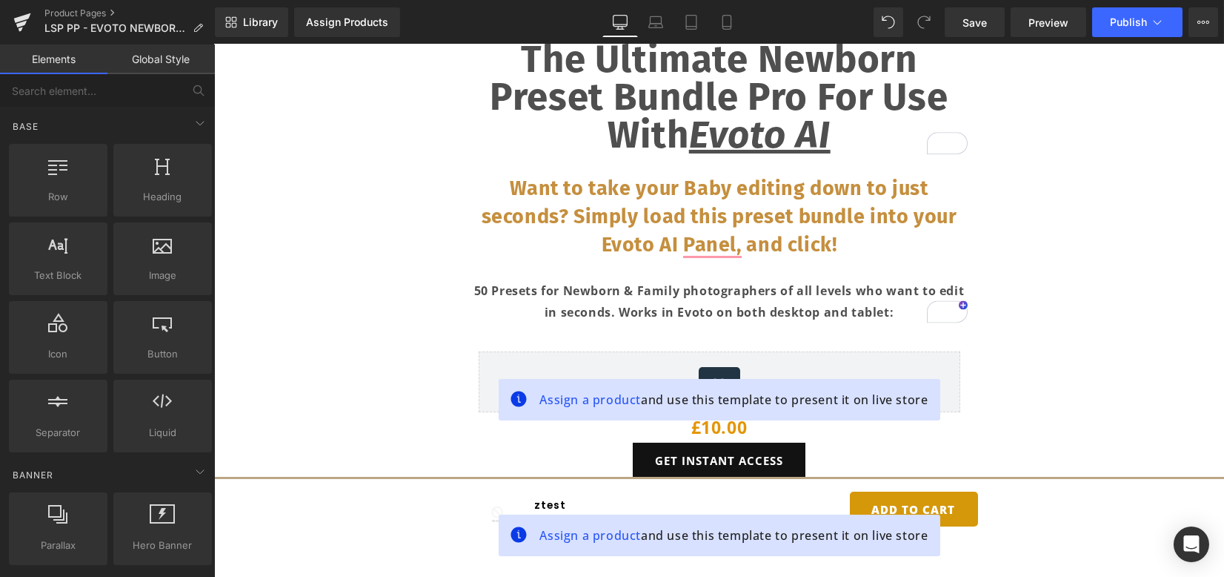
scroll to position [790, 0]
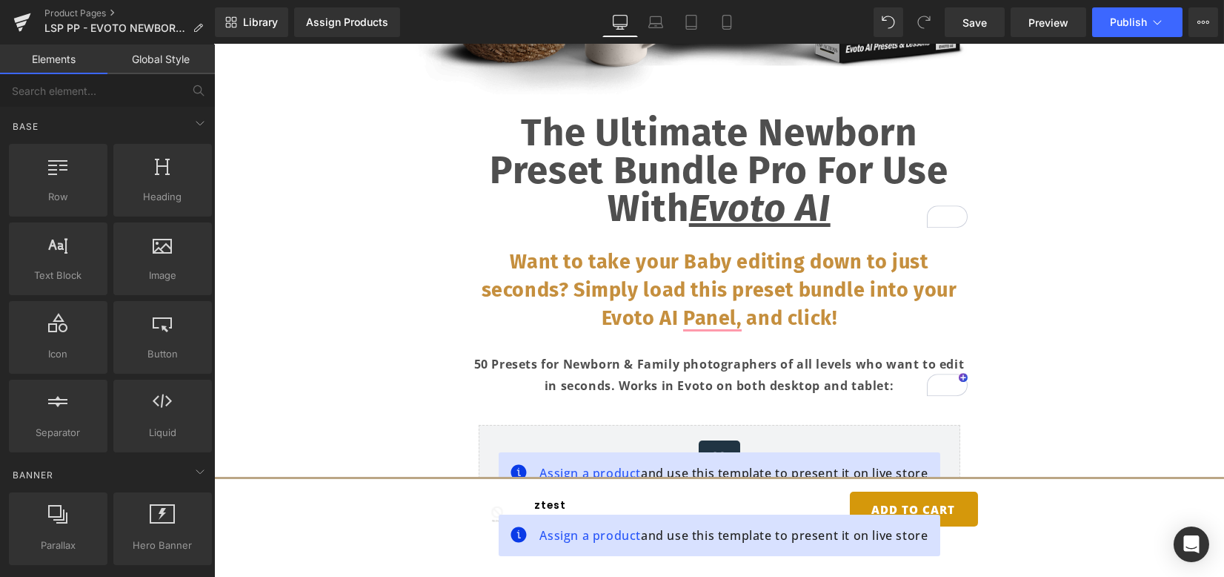
scroll to position [691, 0]
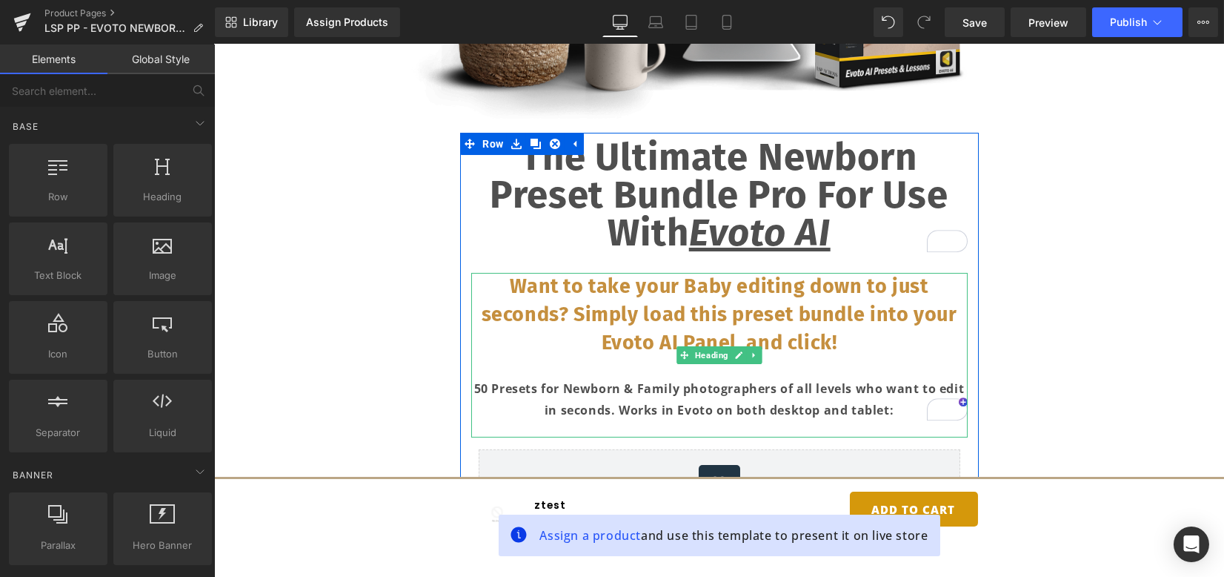
click at [617, 402] on strong "50 Presets for Newborn & Family photographers of all levels who want to edit in…" at bounding box center [719, 399] width 491 height 38
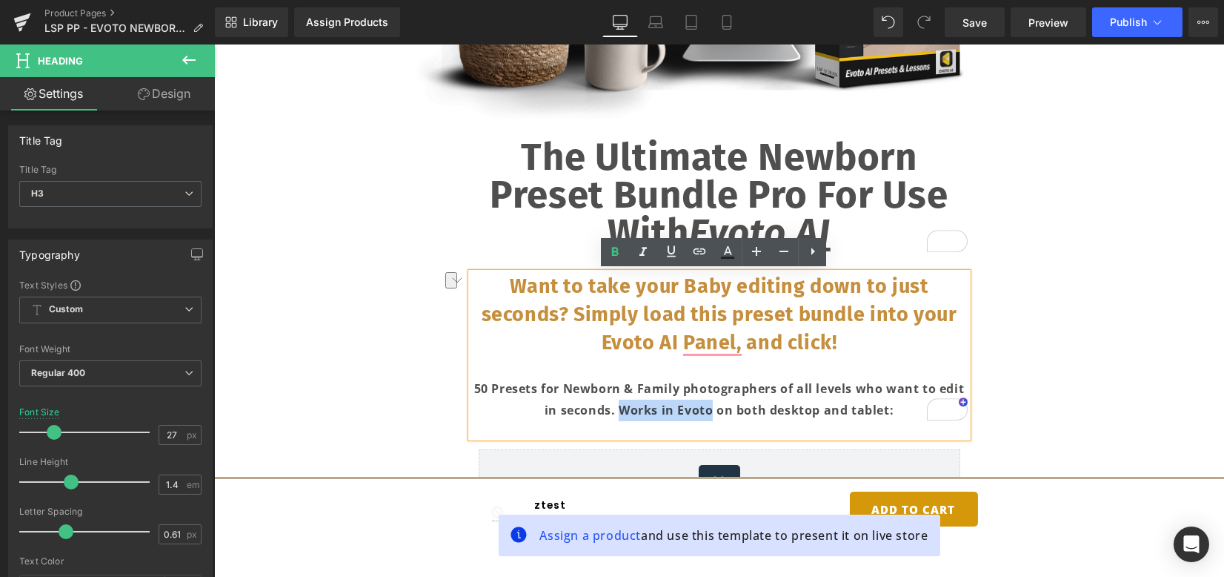
drag, startPoint x: 610, startPoint y: 406, endPoint x: 704, endPoint y: 405, distance: 94.1
click at [704, 405] on strong "50 Presets for Newborn & Family photographers of all levels who want to edit in…" at bounding box center [719, 399] width 491 height 38
click at [0, 0] on icon at bounding box center [0, 0] width 0 height 0
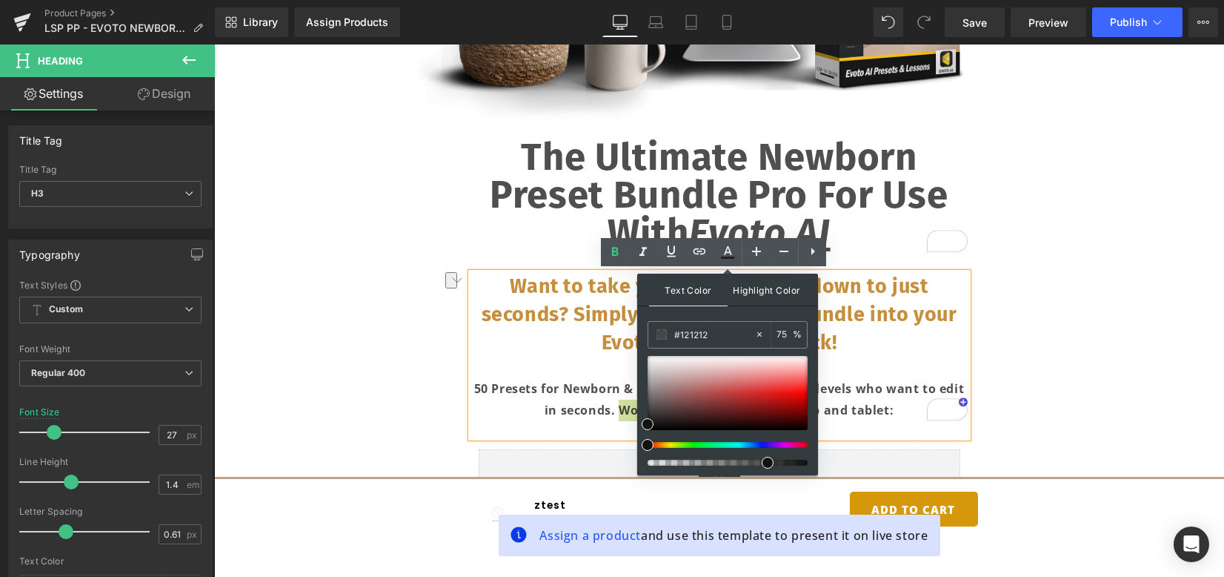
click at [0, 0] on span "Highlight Color" at bounding box center [0, 0] width 0 height 0
type input "#000000"
type input "100"
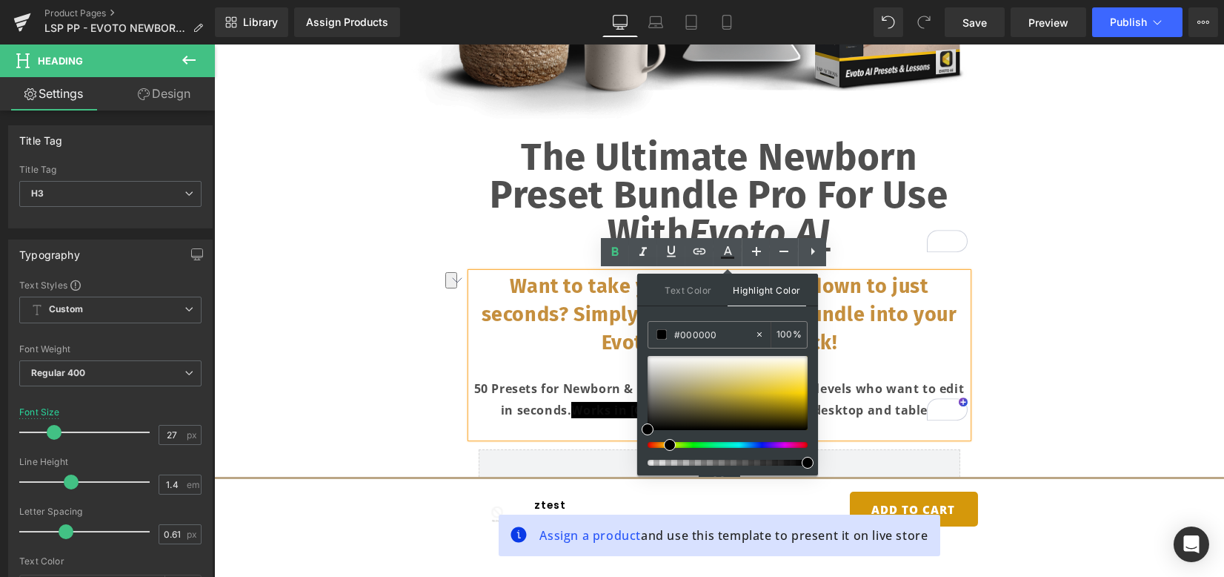
drag, startPoint x: 649, startPoint y: 440, endPoint x: 676, endPoint y: 421, distance: 32.9
click at [665, 439] on span at bounding box center [670, 445] width 12 height 12
type input "#f6e773"
drag, startPoint x: 680, startPoint y: 409, endPoint x: 792, endPoint y: 376, distance: 116.6
click at [792, 376] on div at bounding box center [728, 393] width 160 height 74
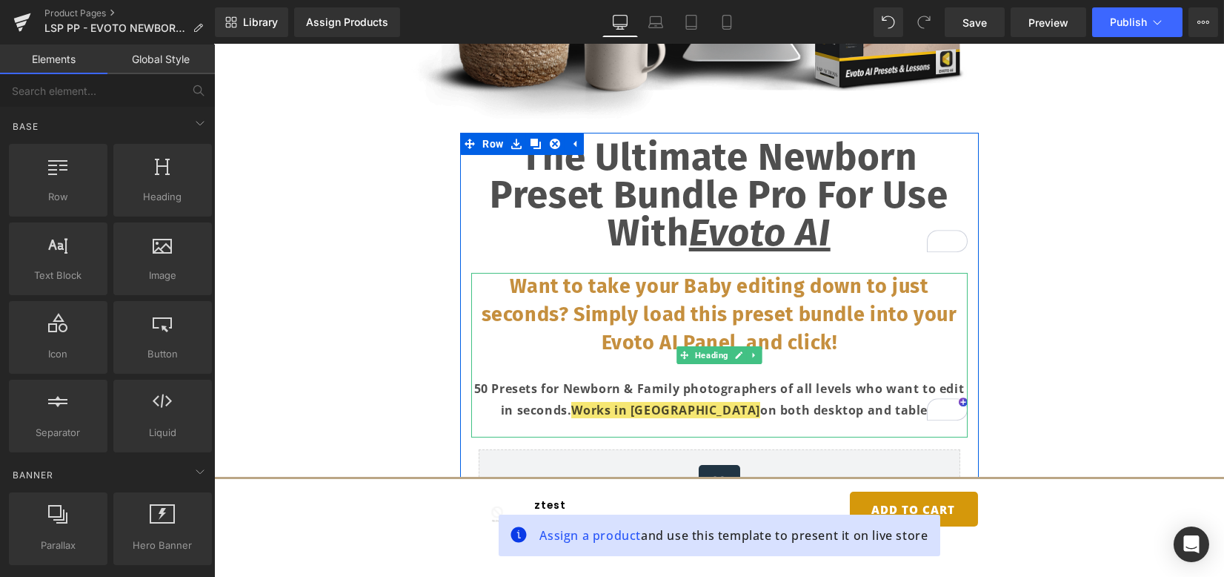
click at [694, 409] on span "Works in [GEOGRAPHIC_DATA]" at bounding box center [665, 410] width 189 height 16
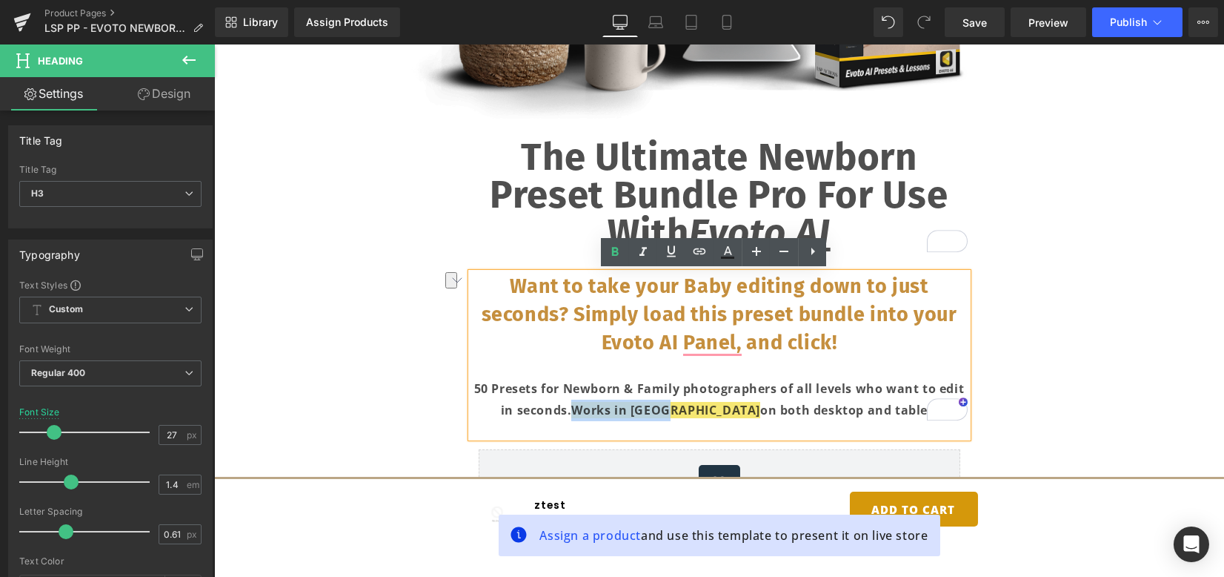
drag, startPoint x: 703, startPoint y: 410, endPoint x: 613, endPoint y: 410, distance: 90.4
click at [613, 410] on span "Works in [GEOGRAPHIC_DATA]" at bounding box center [665, 410] width 189 height 16
click at [734, 257] on icon at bounding box center [727, 257] width 13 height 2
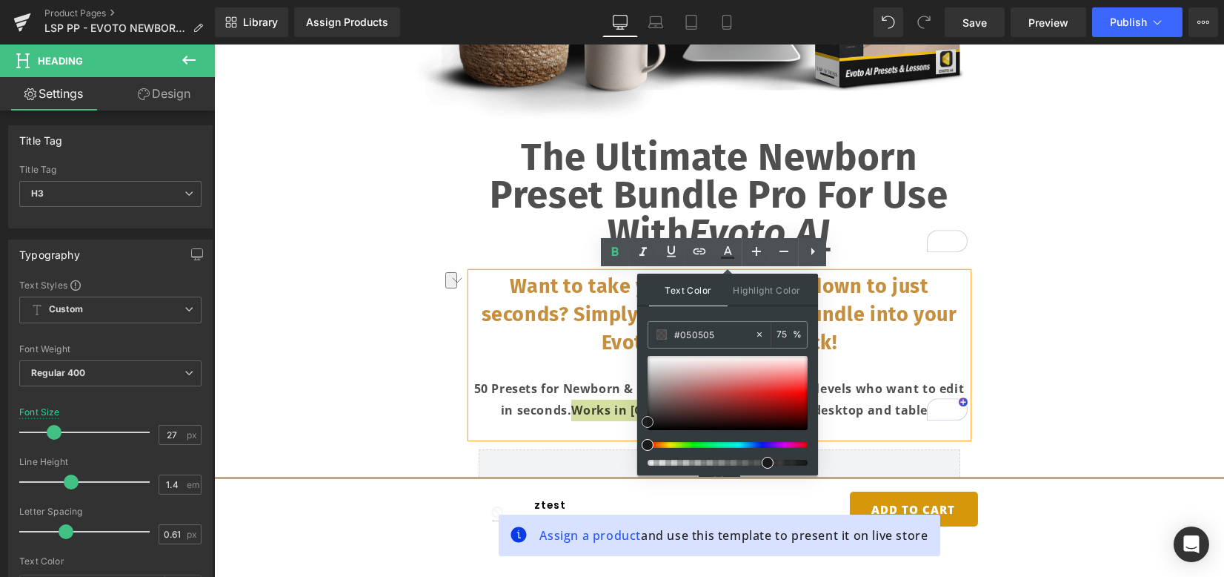
type input "#000000"
drag, startPoint x: 650, startPoint y: 417, endPoint x: 638, endPoint y: 434, distance: 20.8
click at [638, 434] on div "Text Color Highlight Color rgba(0, 0, 0, 0.75) #000000 75 % #f6e773 #f6e773 100…" at bounding box center [727, 374] width 181 height 202
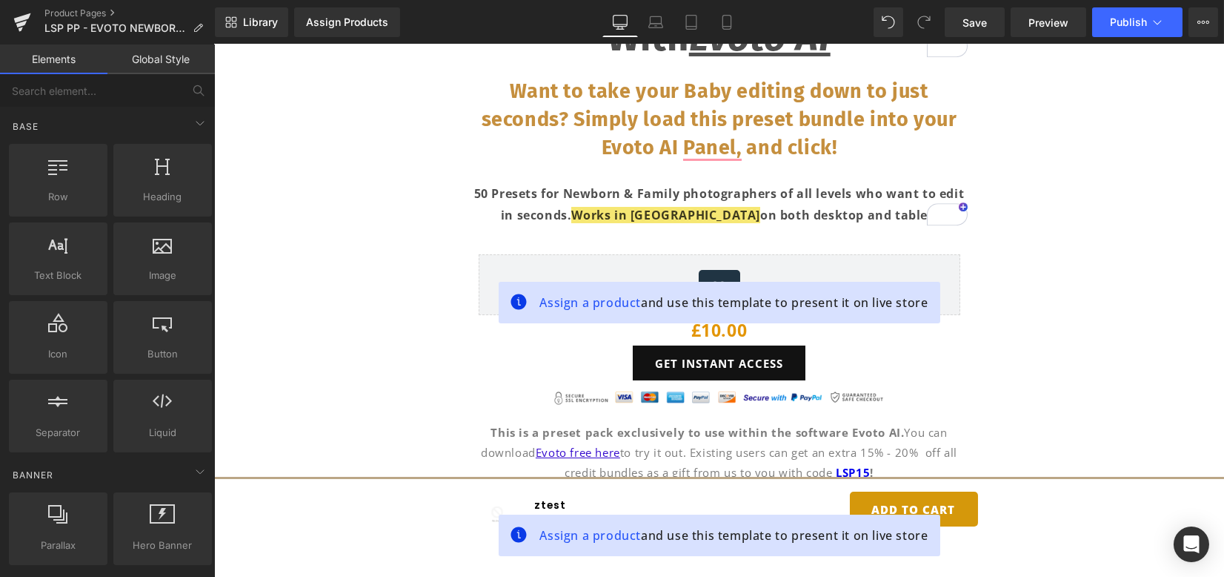
scroll to position [889, 0]
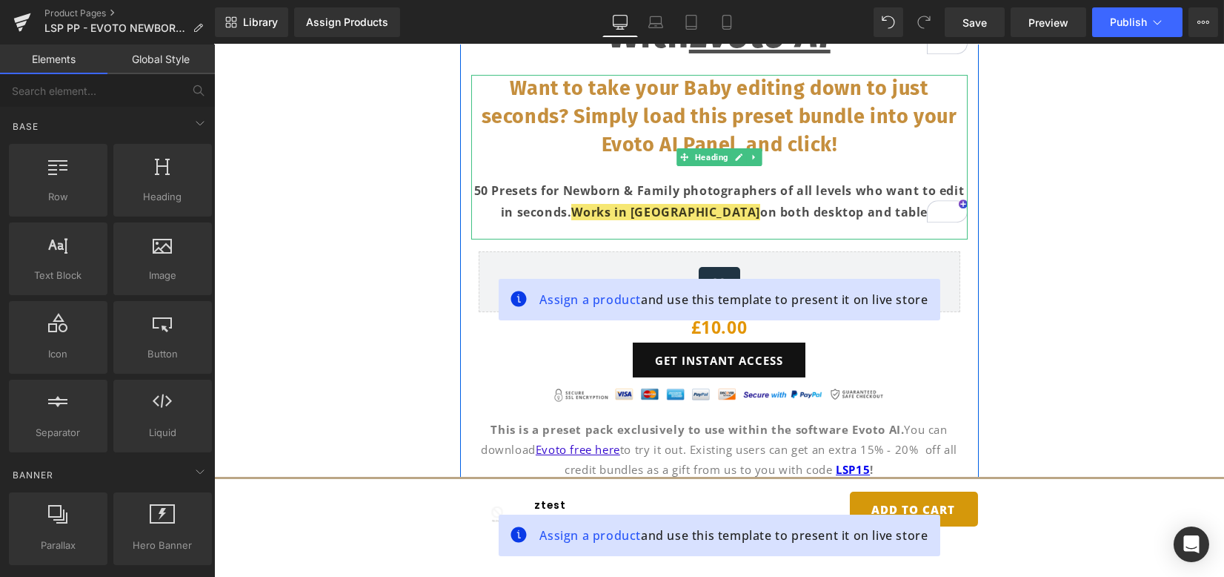
click at [887, 202] on div "50 Presets for Newborn & Family photographers of all levels who want to edit in…" at bounding box center [719, 201] width 497 height 43
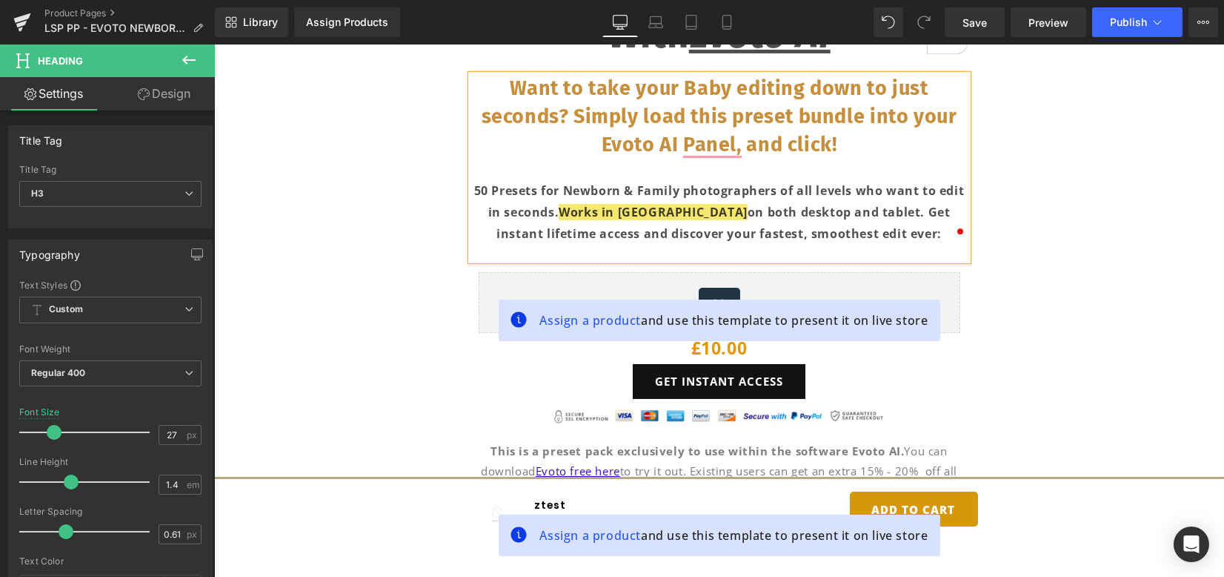
drag, startPoint x: 959, startPoint y: 261, endPoint x: 973, endPoint y: 266, distance: 15.0
click at [960, 261] on div "Want to take your Baby editing down to just seconds? Simply load this preset bu…" at bounding box center [719, 168] width 497 height 186
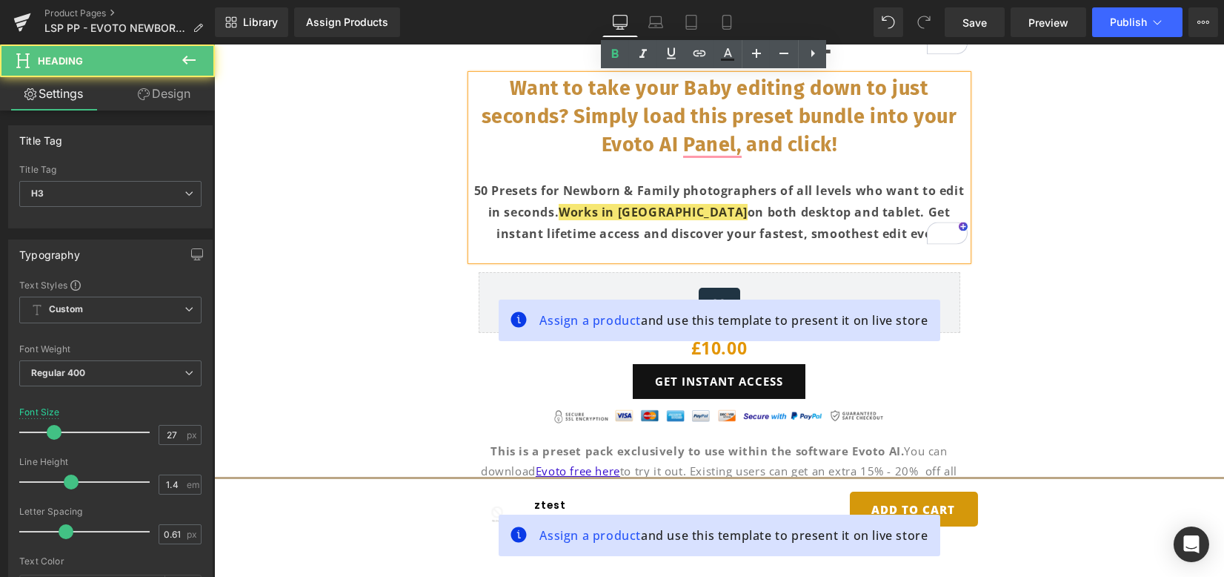
drag, startPoint x: 1000, startPoint y: 281, endPoint x: 1026, endPoint y: 288, distance: 26.3
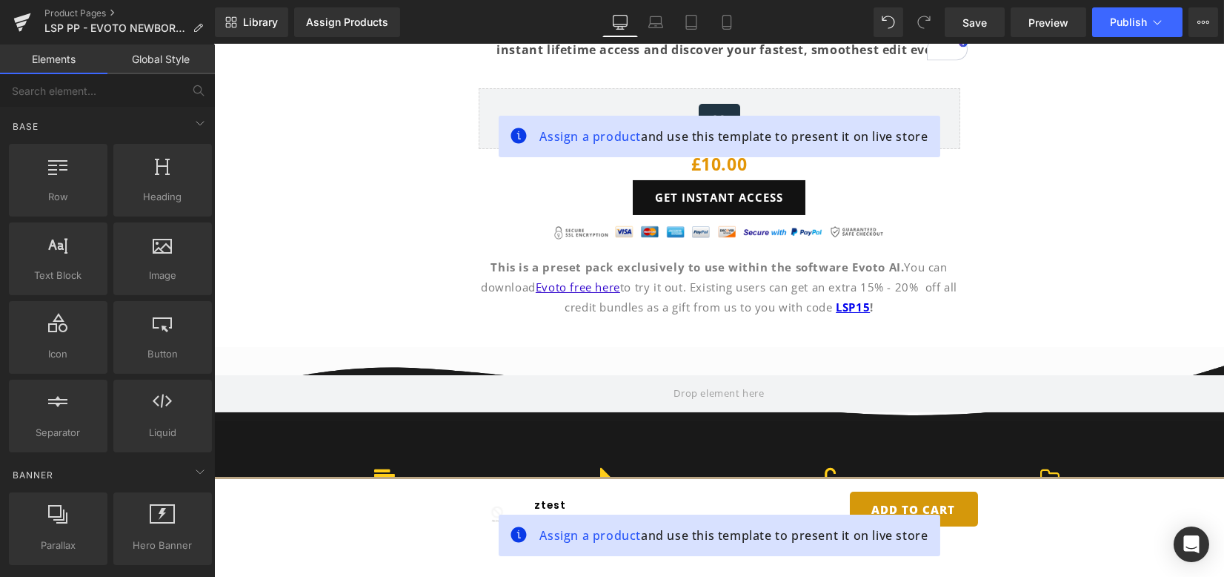
scroll to position [1086, 0]
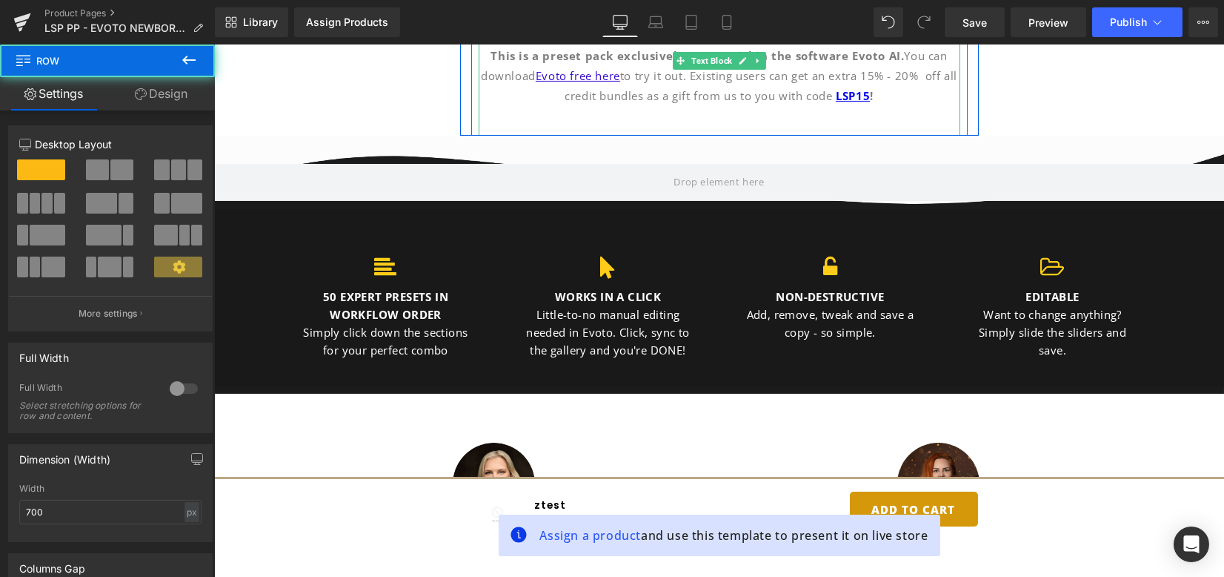
drag, startPoint x: 749, startPoint y: 133, endPoint x: 748, endPoint y: 124, distance: 8.9
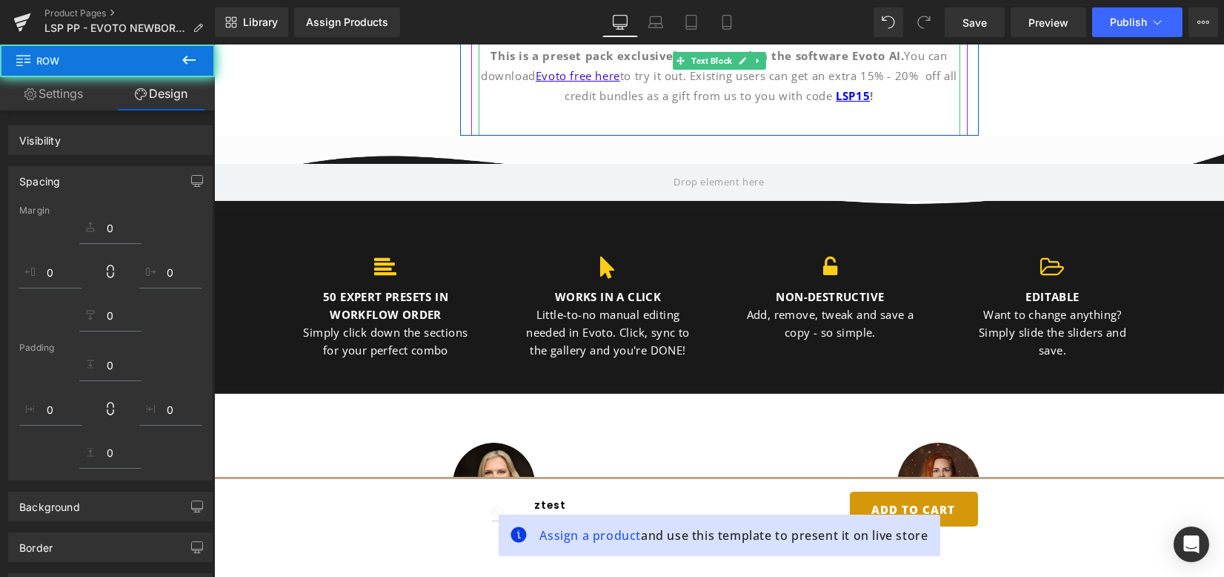
click at [748, 110] on div "This is a preset pack exclusively to use within the software Evoto AI. You can …" at bounding box center [720, 84] width 482 height 103
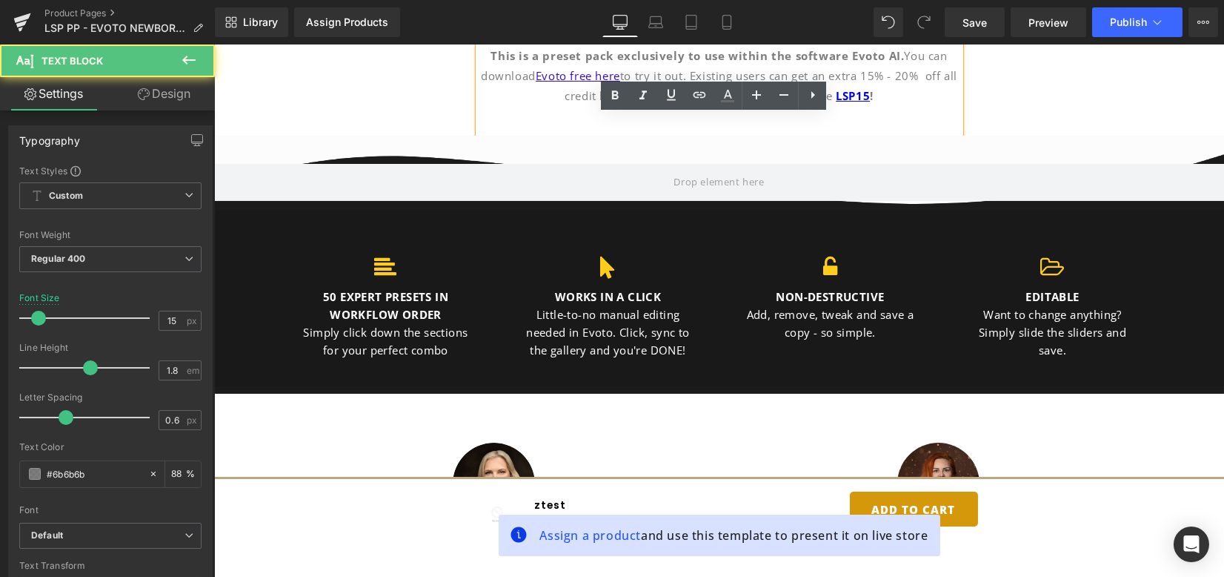
click at [726, 112] on div "This is a preset pack exclusively to use within the software Evoto AI. You can …" at bounding box center [720, 84] width 482 height 103
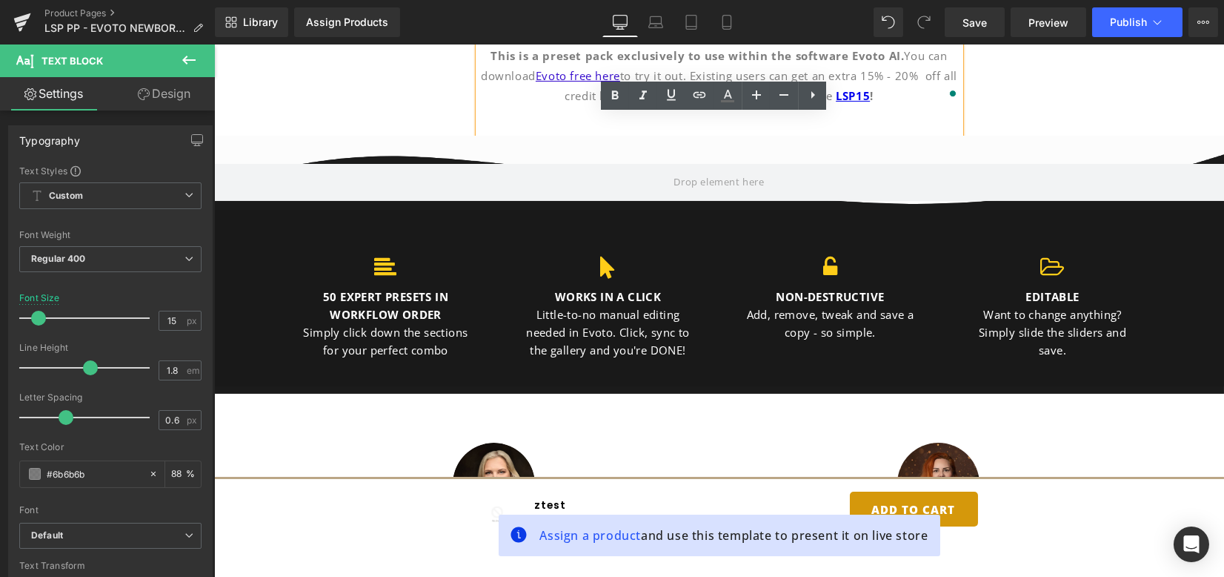
click at [727, 120] on div "This is a preset pack exclusively to use within the software Evoto AI. You can …" at bounding box center [720, 84] width 482 height 103
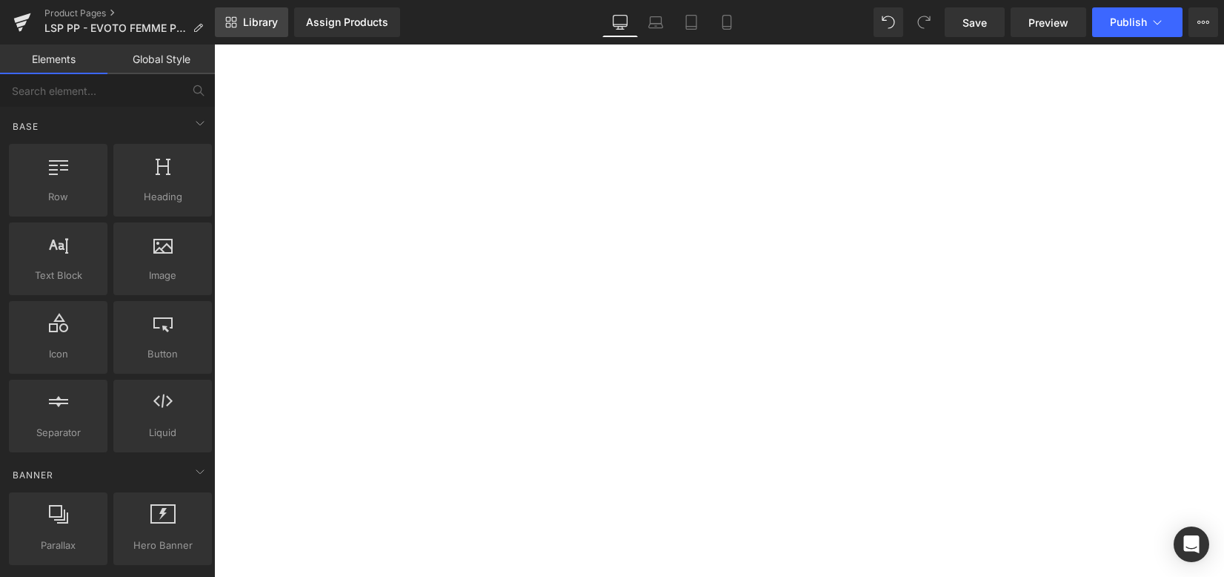
click at [262, 16] on span "Library" at bounding box center [260, 22] width 35 height 13
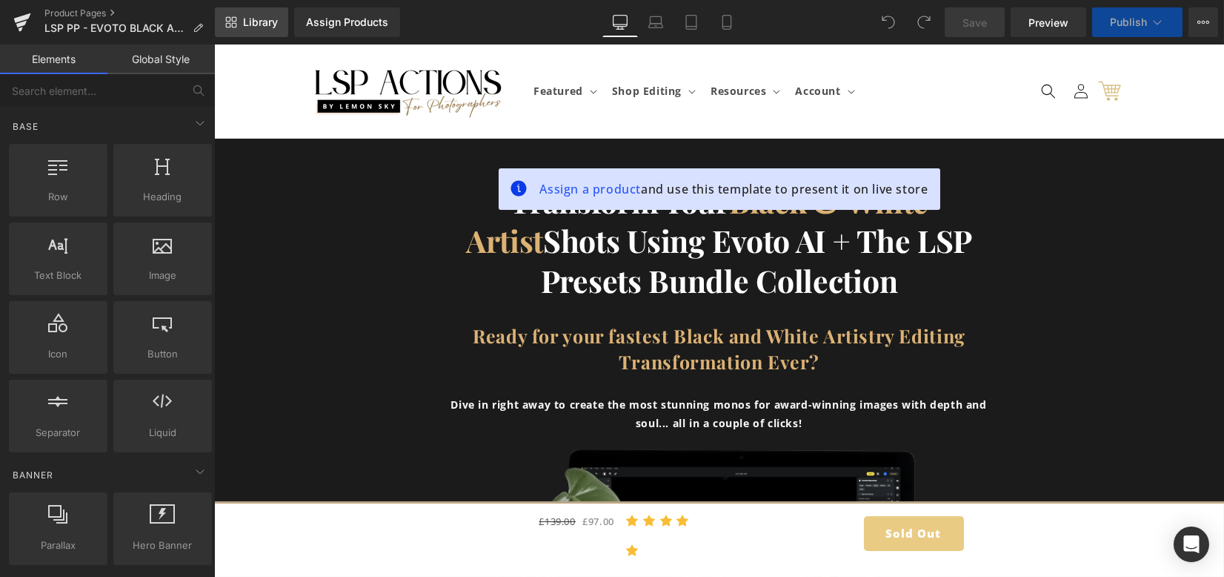
click at [250, 14] on link "Library" at bounding box center [251, 22] width 73 height 30
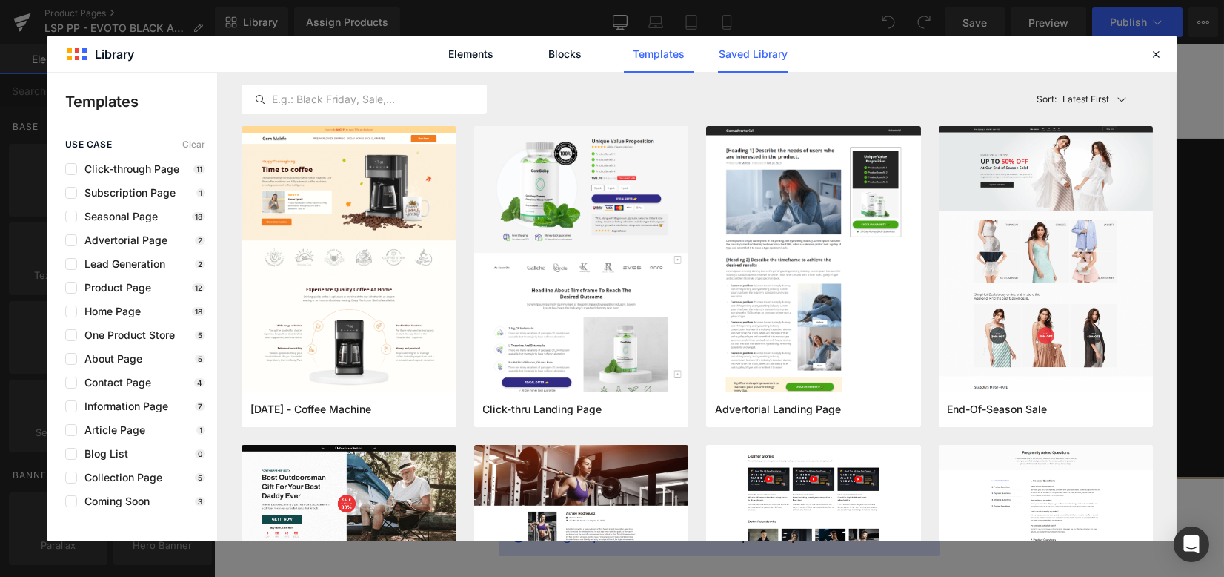
click at [0, 0] on link "Saved Library" at bounding box center [0, 0] width 0 height 0
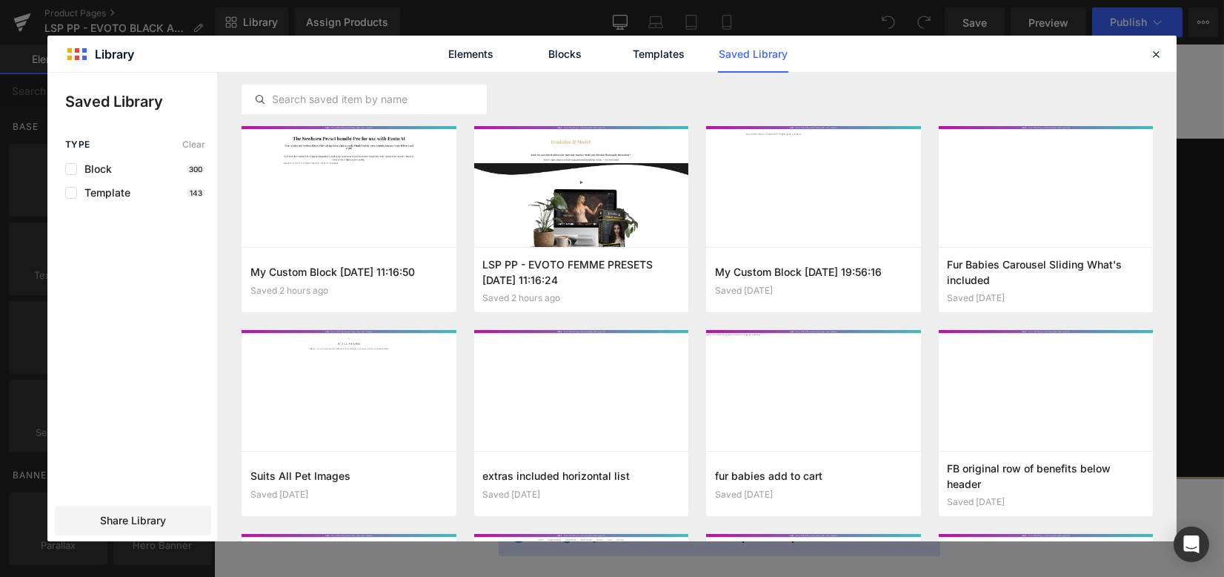
drag, startPoint x: 336, startPoint y: 281, endPoint x: 338, endPoint y: 1, distance: 279.4
click at [0, 0] on button "Add to page" at bounding box center [0, 0] width 0 height 0
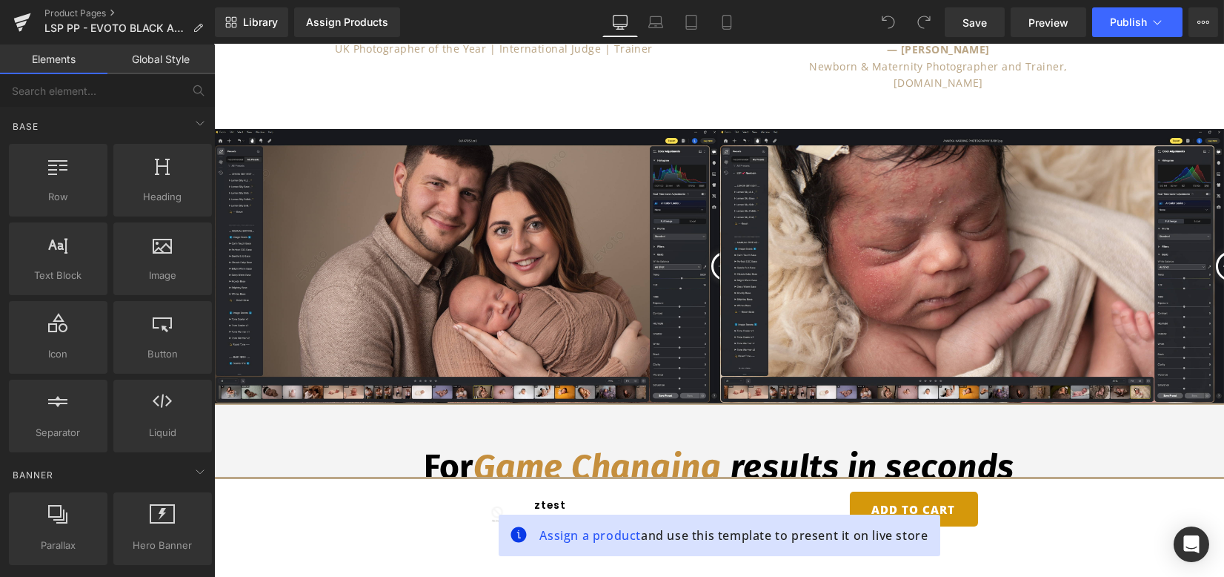
scroll to position [4649, 0]
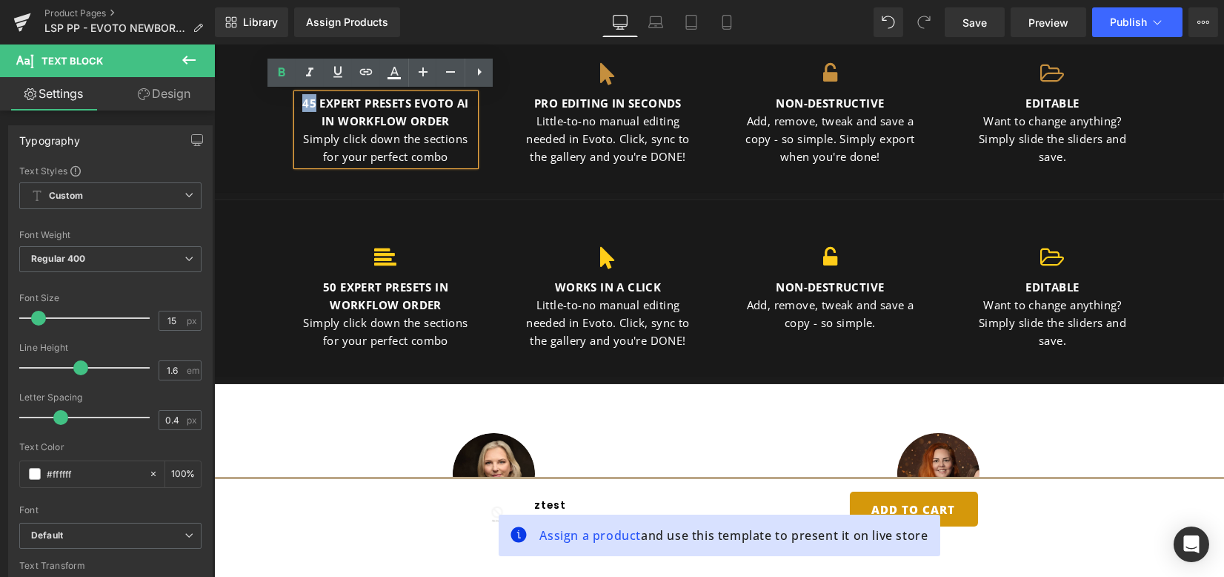
scroll to position [1478, 0]
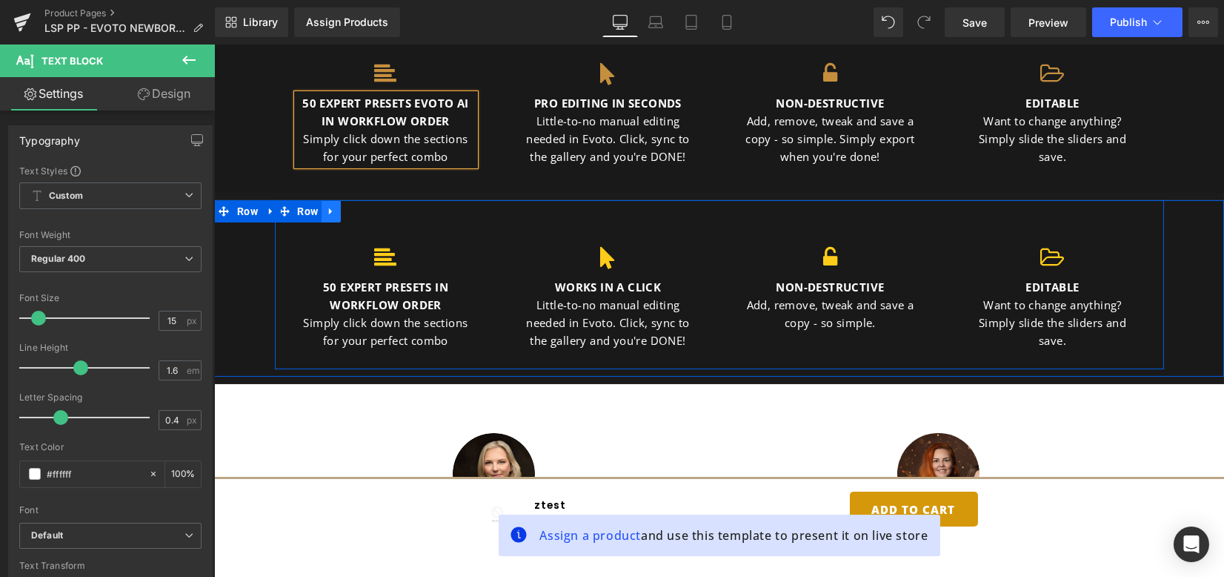
click at [331, 208] on icon at bounding box center [331, 211] width 10 height 11
click at [369, 210] on icon at bounding box center [370, 211] width 10 height 10
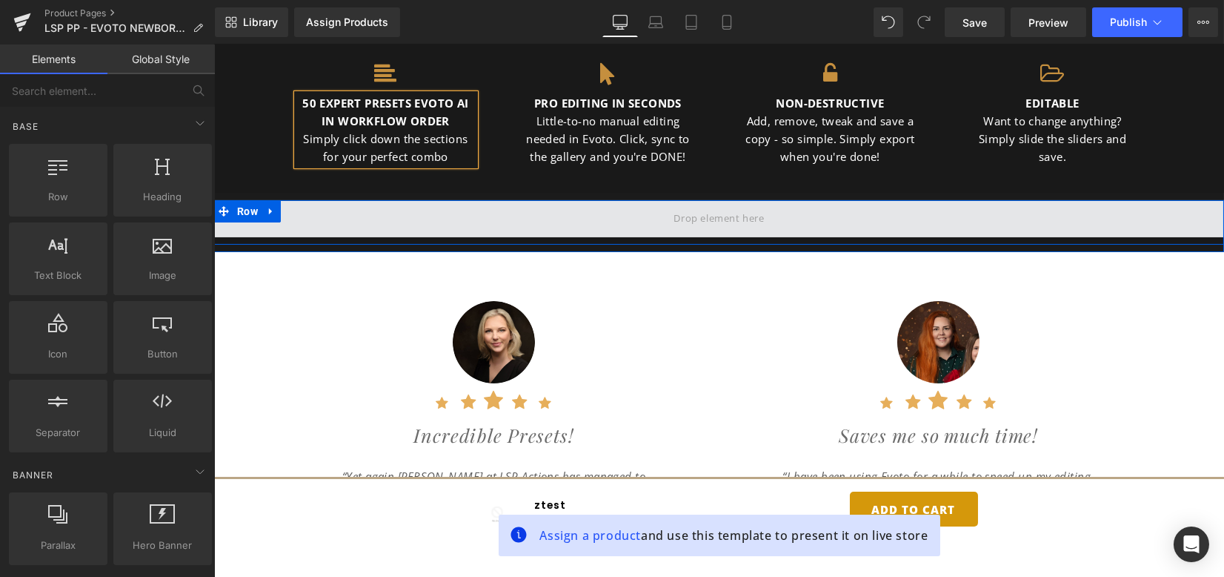
click at [486, 223] on span at bounding box center [719, 218] width 1010 height 37
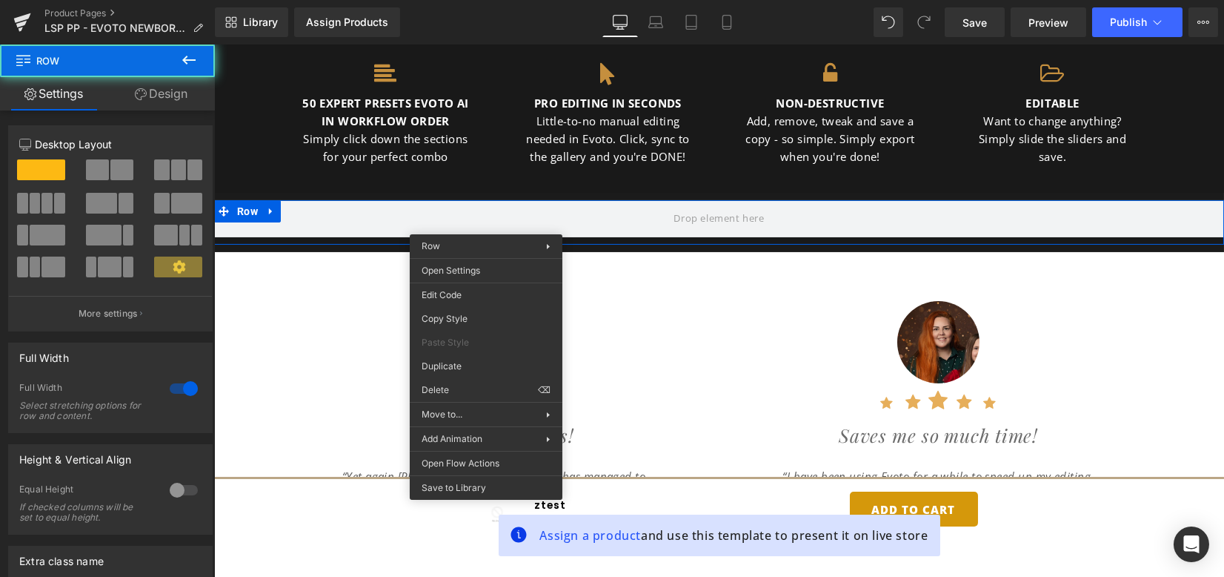
drag, startPoint x: 680, startPoint y: 429, endPoint x: 510, endPoint y: 322, distance: 200.9
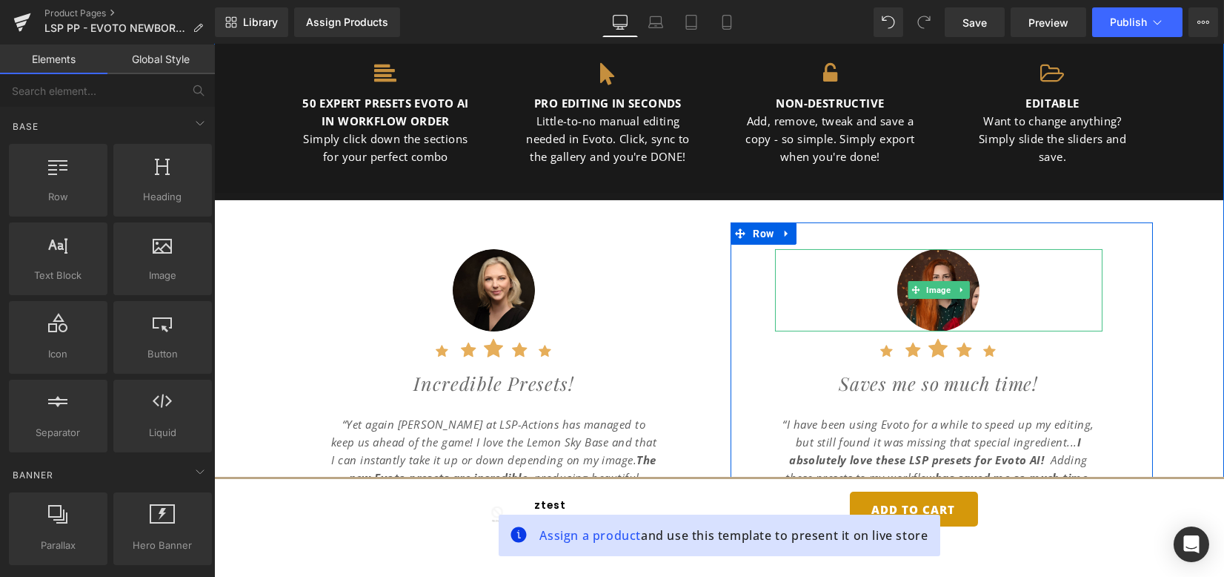
scroll to position [1281, 0]
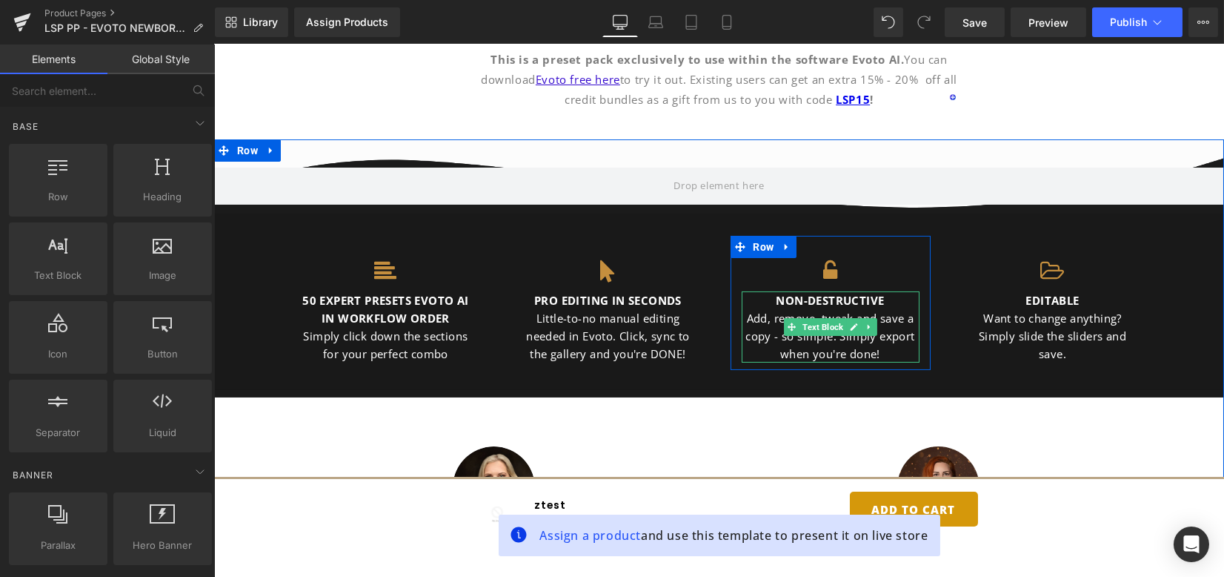
click at [767, 349] on div "Add, remove, tweak and save a copy - so simple. Simply export when you're done!" at bounding box center [831, 335] width 178 height 53
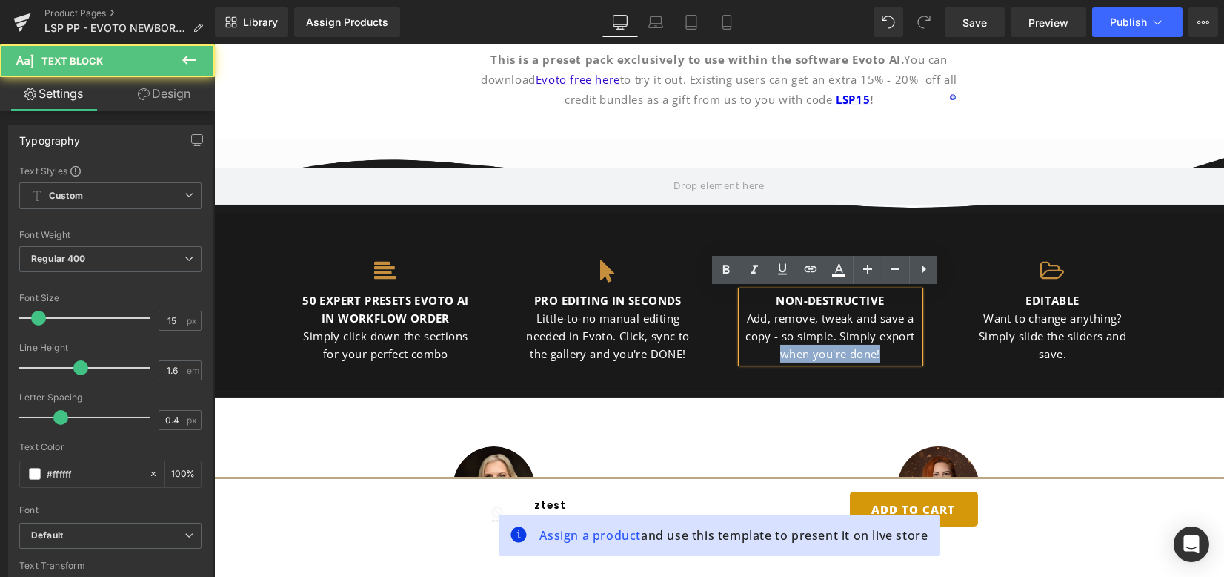
drag, startPoint x: 880, startPoint y: 353, endPoint x: 772, endPoint y: 348, distance: 107.6
click at [772, 348] on div "Add, remove, tweak and save a copy - so simple. Simply export when you're done!" at bounding box center [831, 335] width 178 height 53
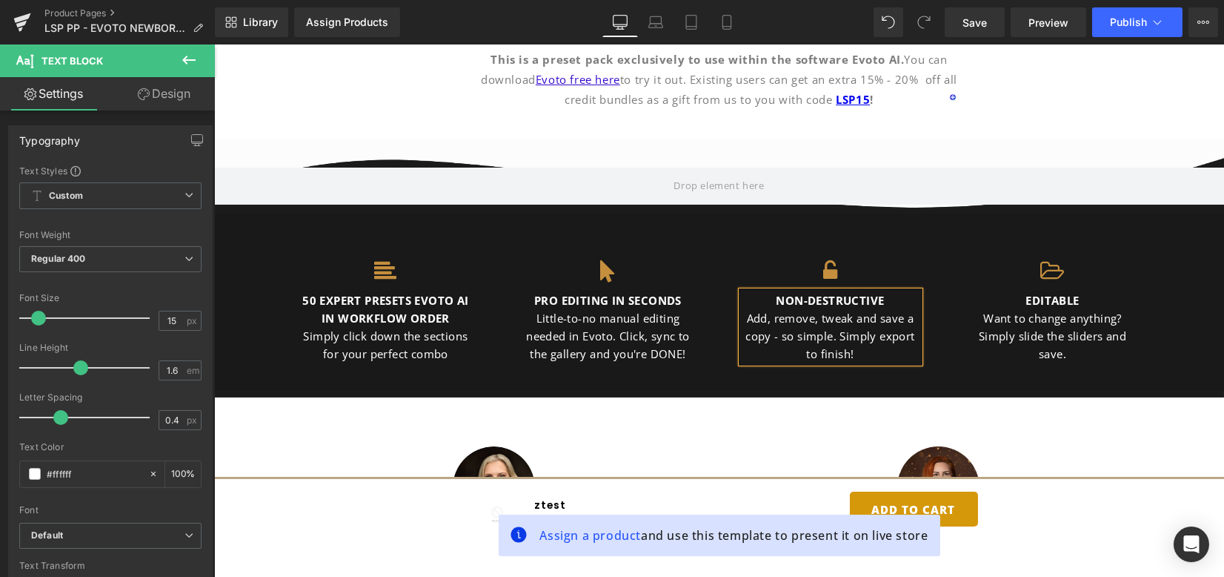
drag, startPoint x: 599, startPoint y: 393, endPoint x: 701, endPoint y: 394, distance: 102.3
click at [599, 392] on div "Icon 50 EXPERT PRESETS EVOTO AI IN WORKFLOW ORDER Simply click down the section…" at bounding box center [719, 305] width 1010 height 184
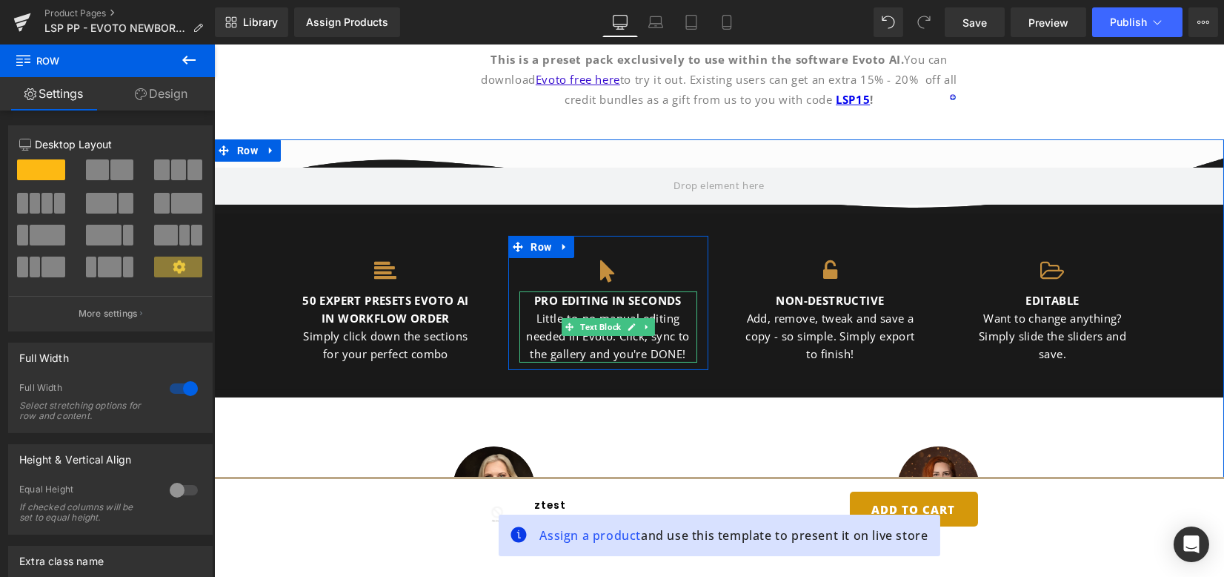
click at [541, 322] on div "Little-to-no manual editing needed in Evoto. Click, sync to the gallery and you…" at bounding box center [608, 335] width 178 height 53
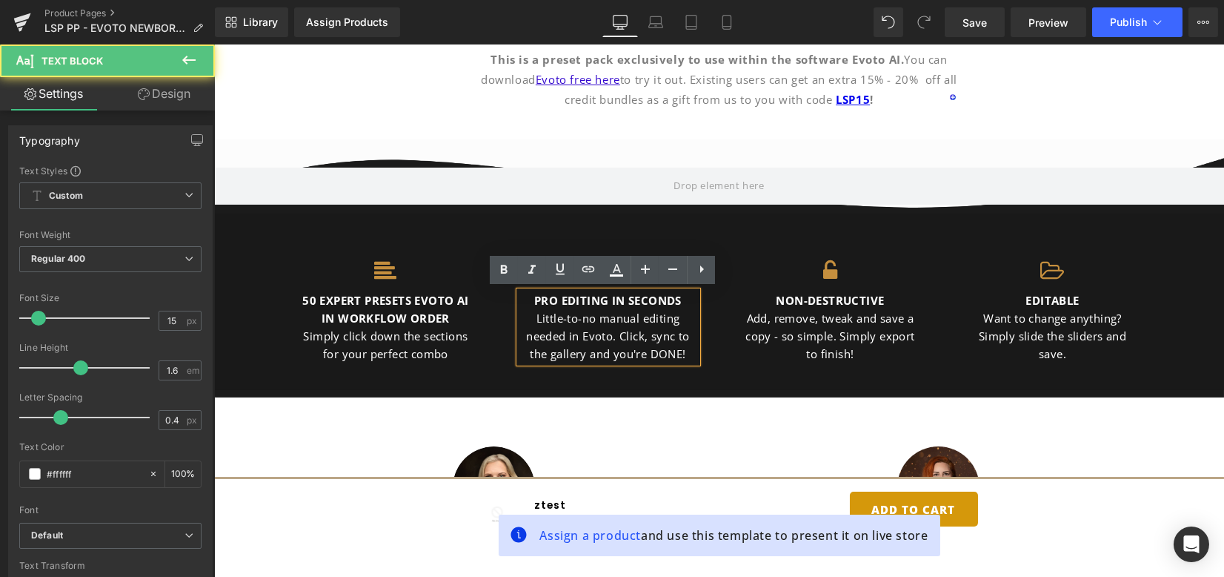
click at [529, 315] on div "Little-to-no manual editing needed in Evoto. Click, sync to the gallery and you…" at bounding box center [608, 335] width 178 height 53
click at [688, 299] on div "PRO EDITING IN SECONDS Little-to-no manual editing needed in Evoto. Click, sync…" at bounding box center [608, 326] width 178 height 71
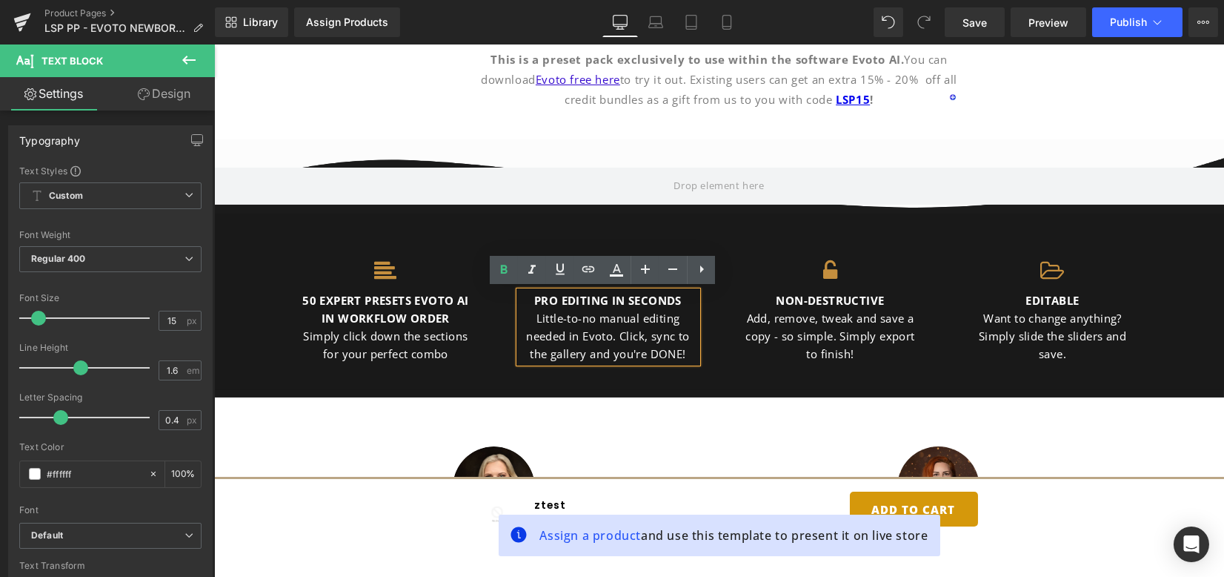
click at [527, 313] on div "Little-to-no manual editing needed in Evoto. Click, sync to the gallery and you…" at bounding box center [608, 335] width 178 height 53
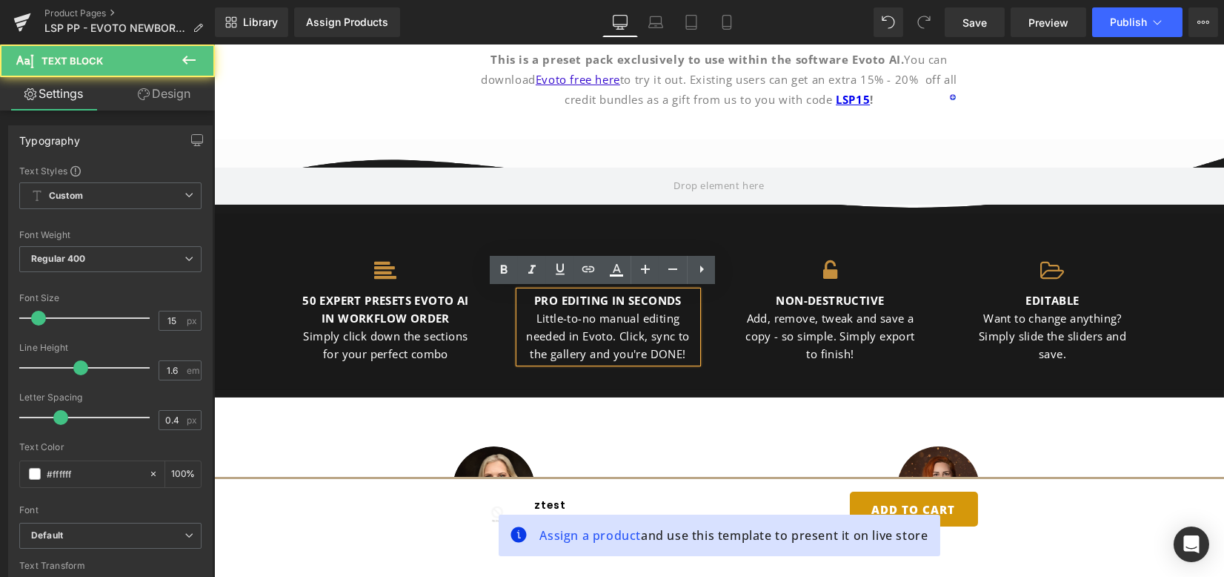
click at [671, 333] on div "Little-to-no manual editing needed in Evoto. Click, sync to the gallery and you…" at bounding box center [608, 335] width 178 height 53
drag, startPoint x: 618, startPoint y: 336, endPoint x: 645, endPoint y: 364, distance: 38.8
click at [617, 336] on div "Little-to-no manual editing needed in Evoto. Click, sync to the gallery and you…" at bounding box center [608, 335] width 178 height 53
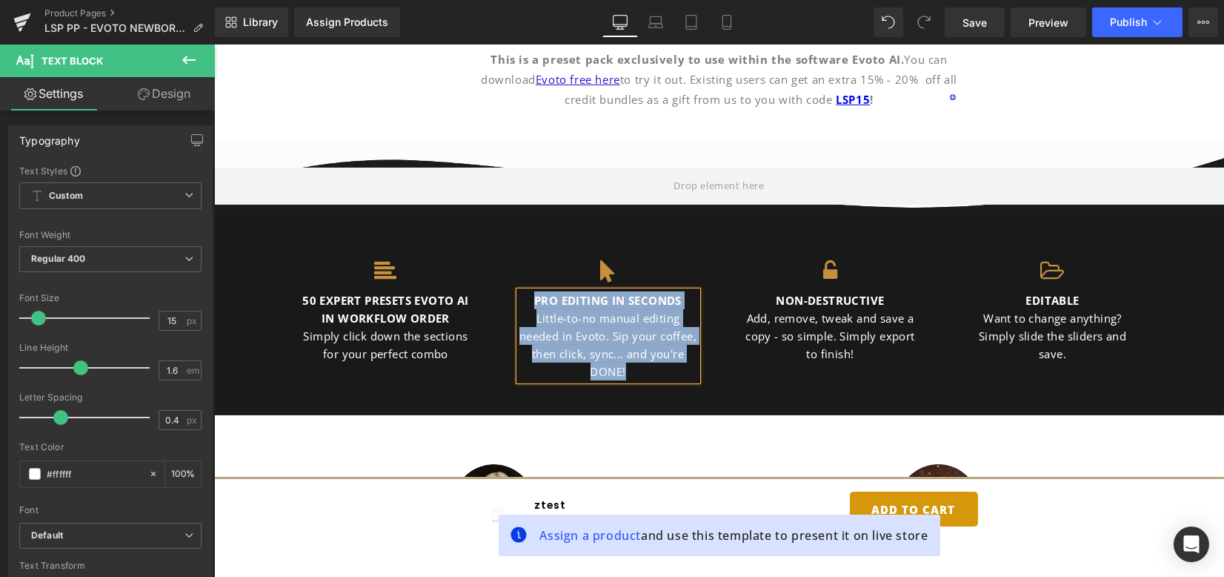
copy div "PRO EDITING IN SECONDS Little-to-no manual editing needed in Evoto. Sip your co…"
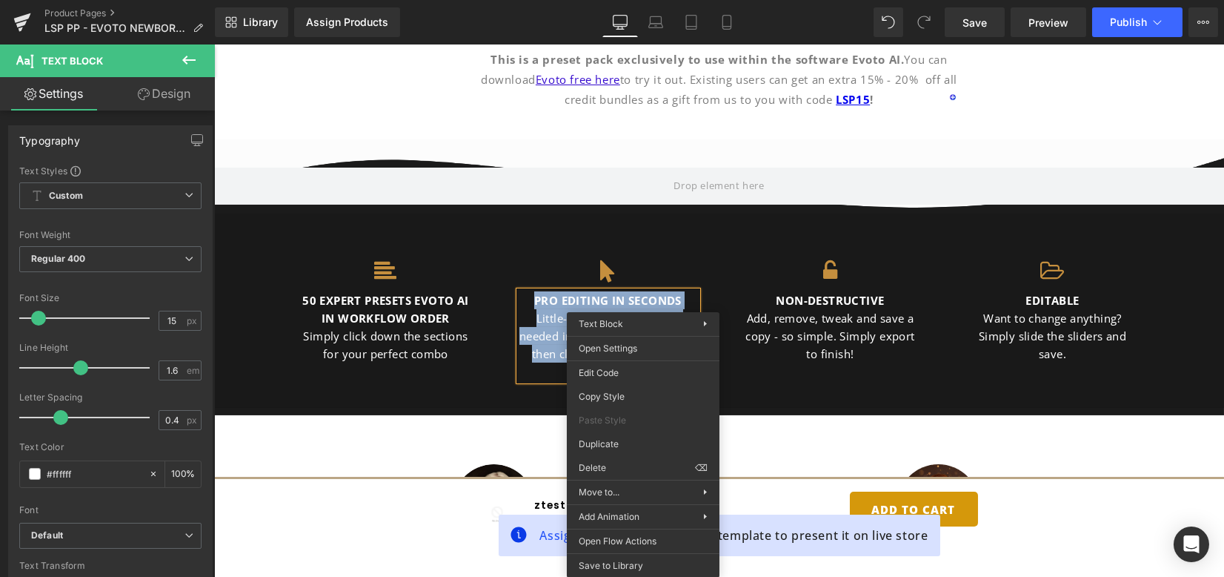
click at [534, 339] on div "Little-to-no manual editing needed in Evoto. Sip your coffee, then click, sync.…" at bounding box center [608, 344] width 178 height 71
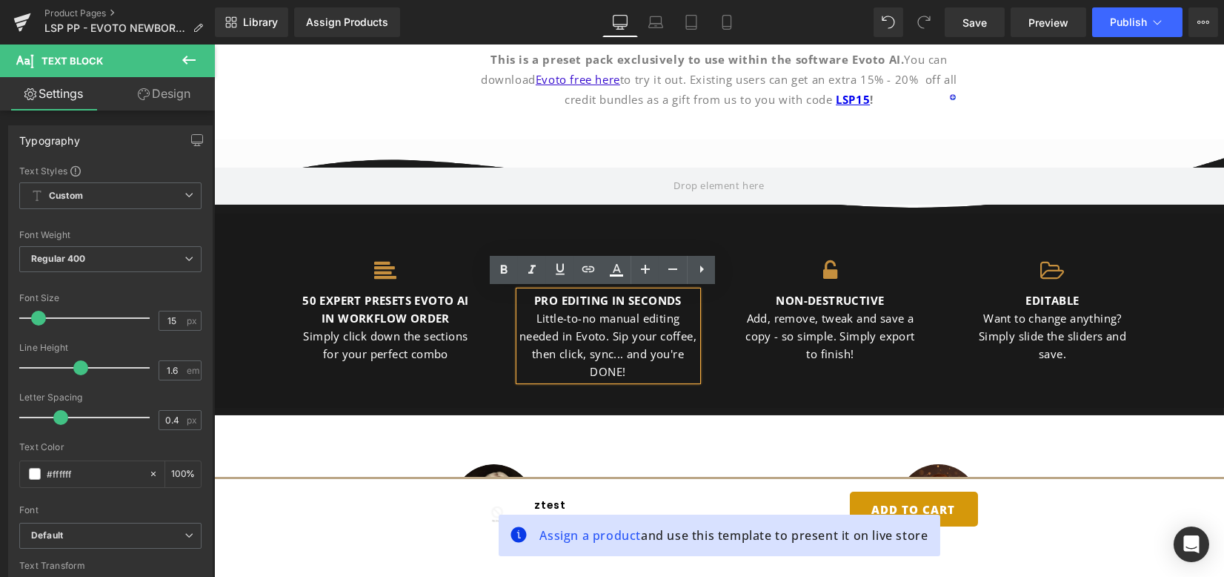
click at [749, 385] on div "Icon 50 EXPERT PRESETS EVOTO AI IN WORKFLOW ORDER Simply click down the section…" at bounding box center [719, 306] width 889 height 187
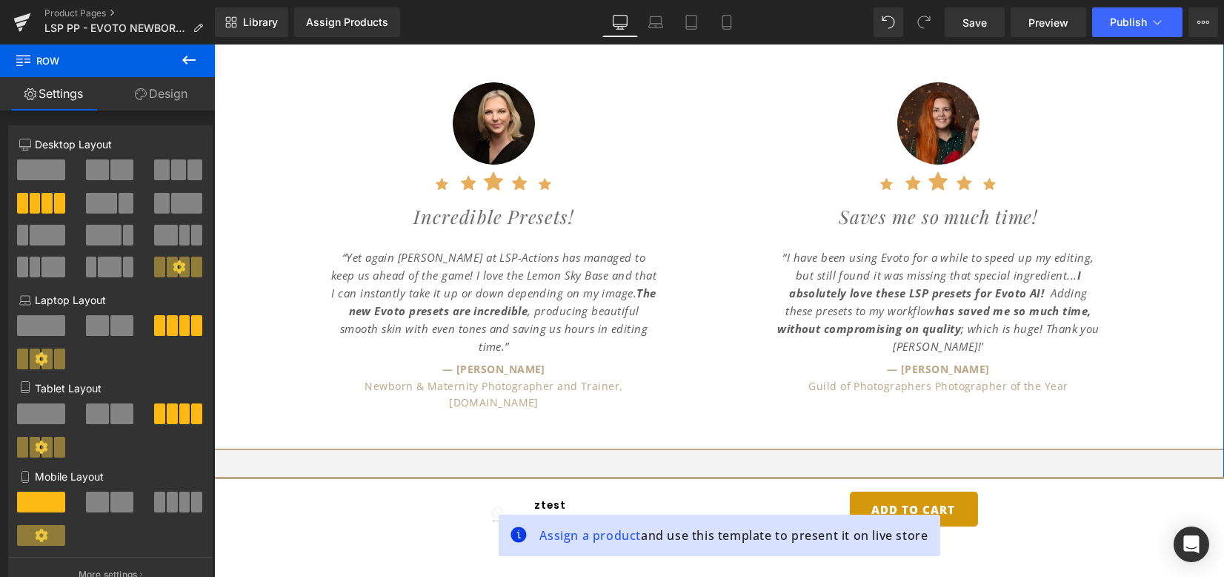
scroll to position [1676, 0]
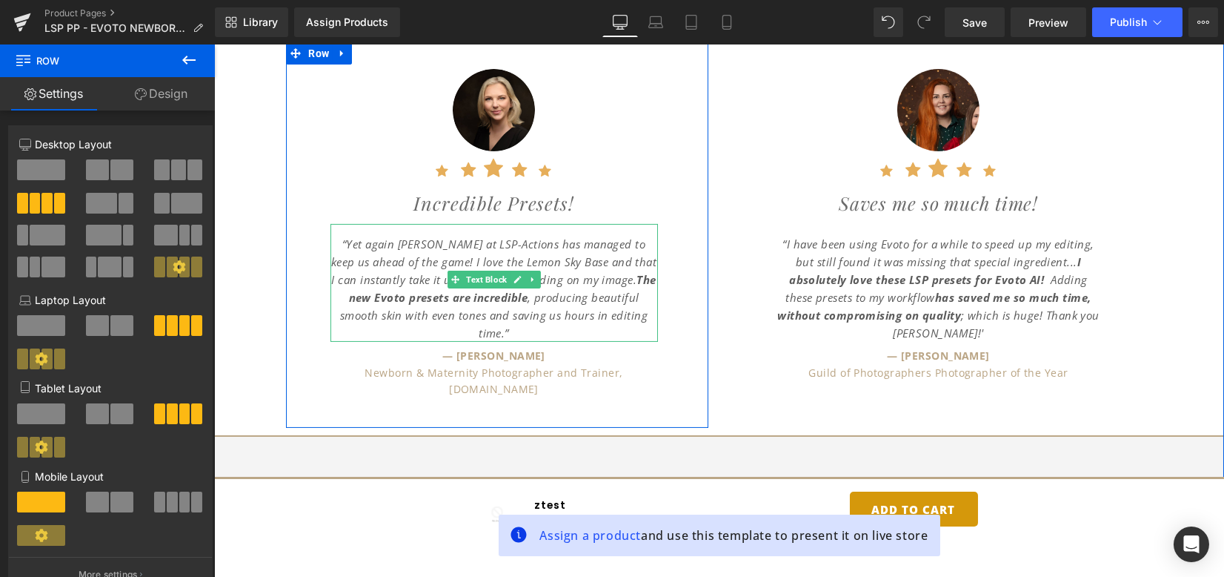
click at [424, 266] on icon "“Yet again [PERSON_NAME] at LSP-Actions has managed to keep us ahead of the gam…" at bounding box center [493, 288] width 325 height 104
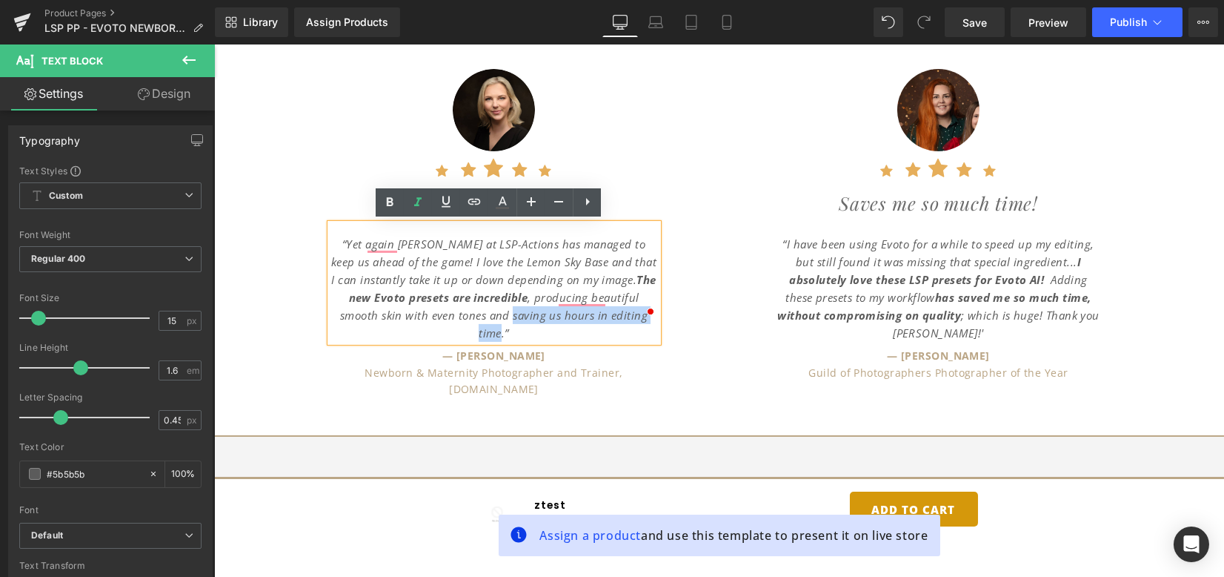
drag, startPoint x: 552, startPoint y: 311, endPoint x: 628, endPoint y: 311, distance: 76.3
click at [628, 311] on icon "“Yet again [PERSON_NAME] at LSP-Actions has managed to keep us ahead of the gam…" at bounding box center [493, 288] width 325 height 104
click at [392, 205] on icon at bounding box center [390, 201] width 7 height 9
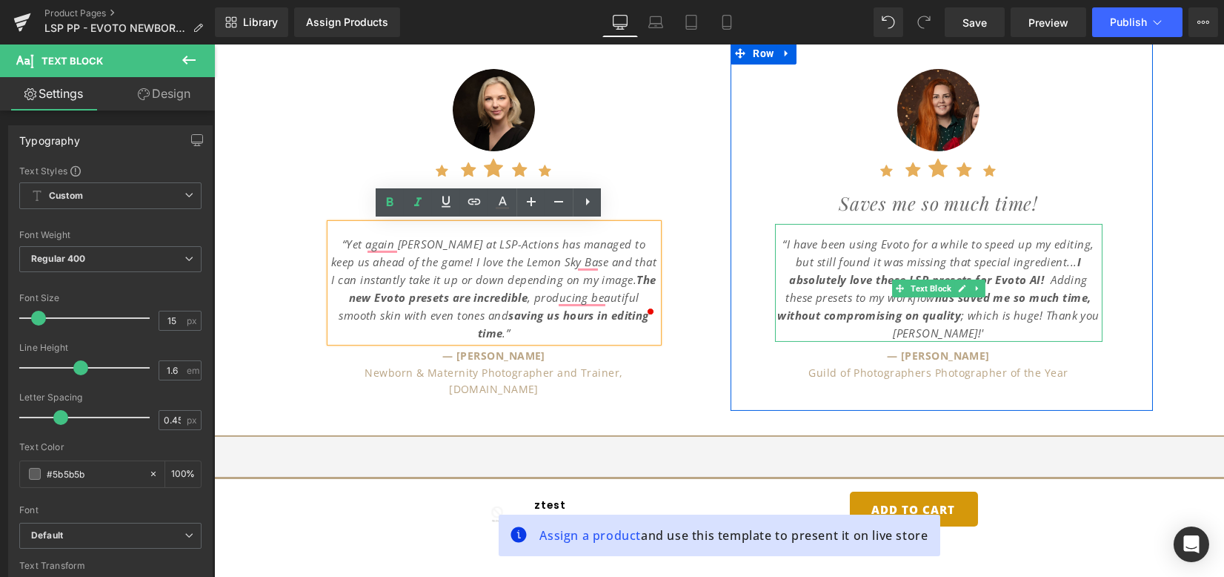
click at [857, 236] on icon "“I have been using Evoto for a while to speed up my editing, but still found it…" at bounding box center [938, 261] width 311 height 50
